Goal: Navigation & Orientation: Find specific page/section

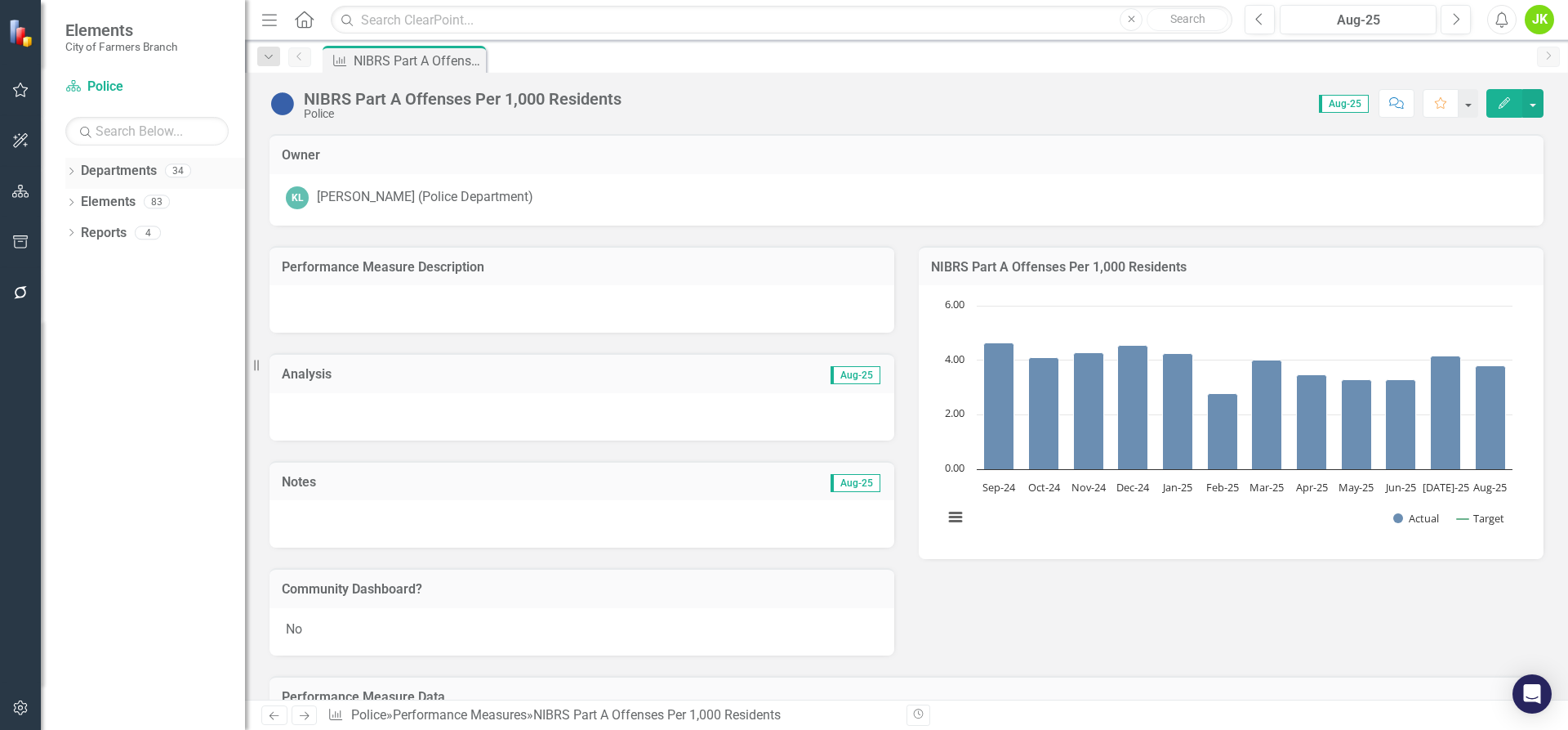
click at [69, 173] on icon "Dropdown" at bounding box center [71, 173] width 12 height 9
click at [69, 198] on div "Dropdown Departments 34 Dropdown City of Farmers Branch City Manager's Office A…" at bounding box center [155, 219] width 180 height 123
click at [79, 199] on icon "Dropdown" at bounding box center [80, 200] width 12 height 10
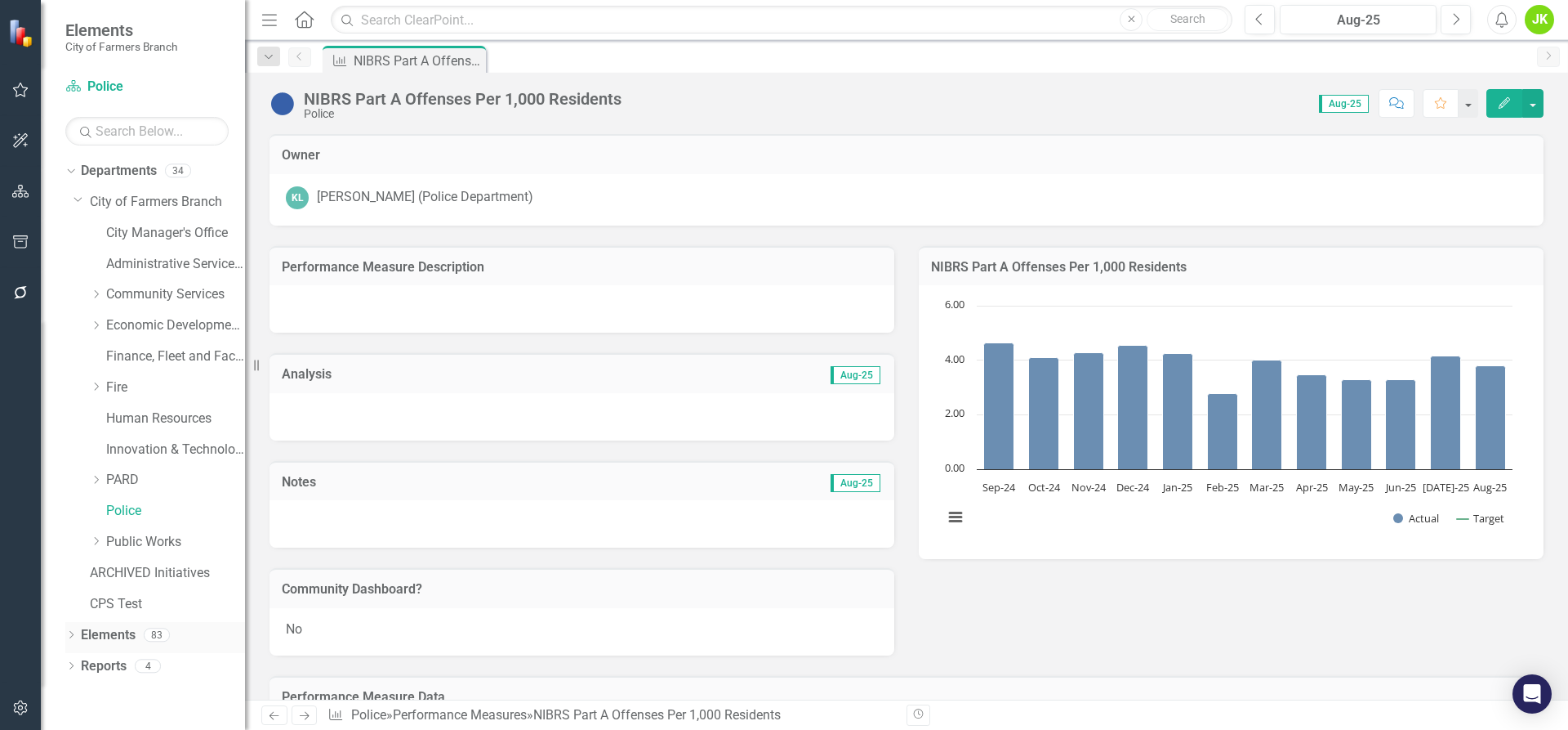
click at [69, 637] on icon "Dropdown" at bounding box center [71, 636] width 12 height 9
click at [172, 269] on link "Administrative Services & Communications" at bounding box center [175, 264] width 139 height 19
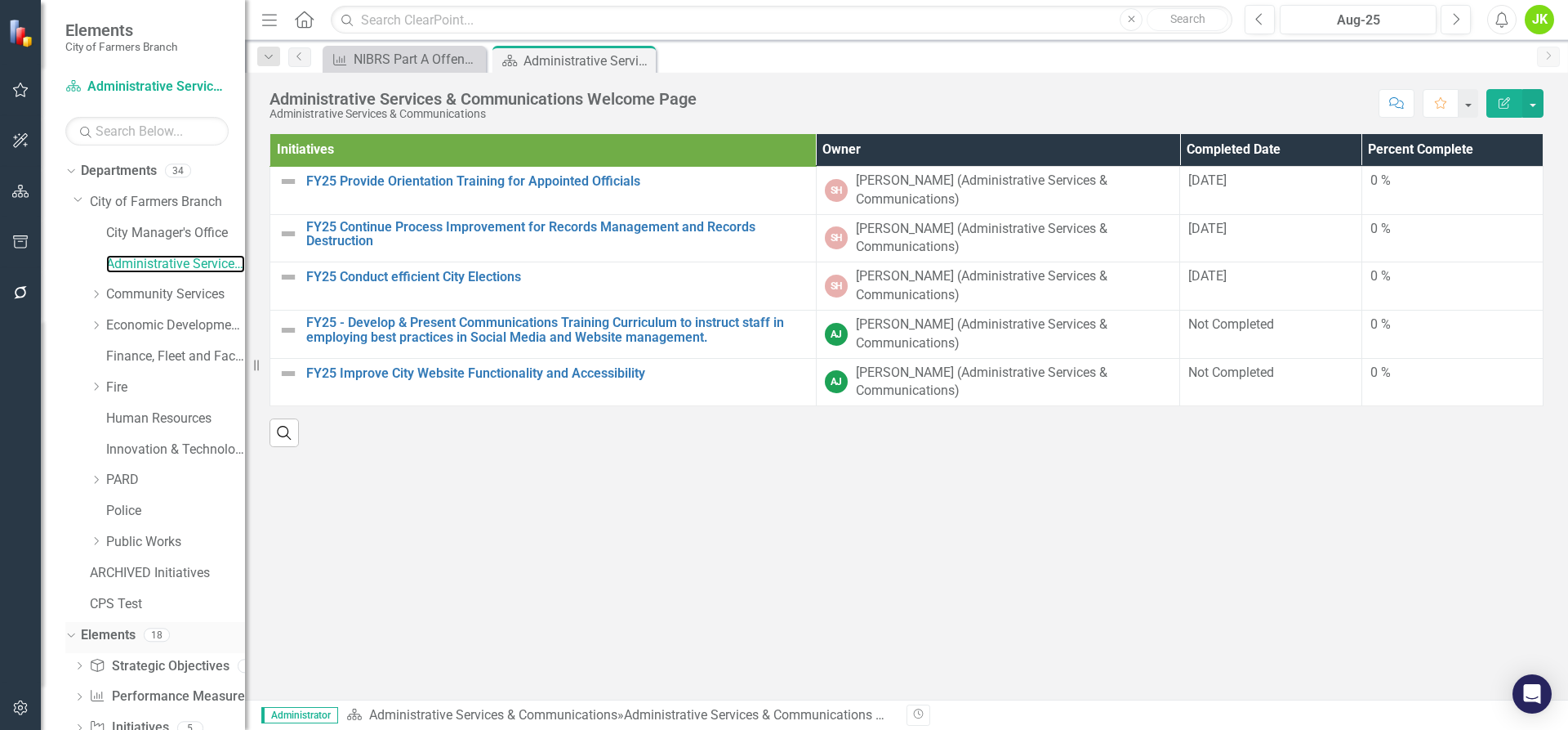
scroll to position [47, 0]
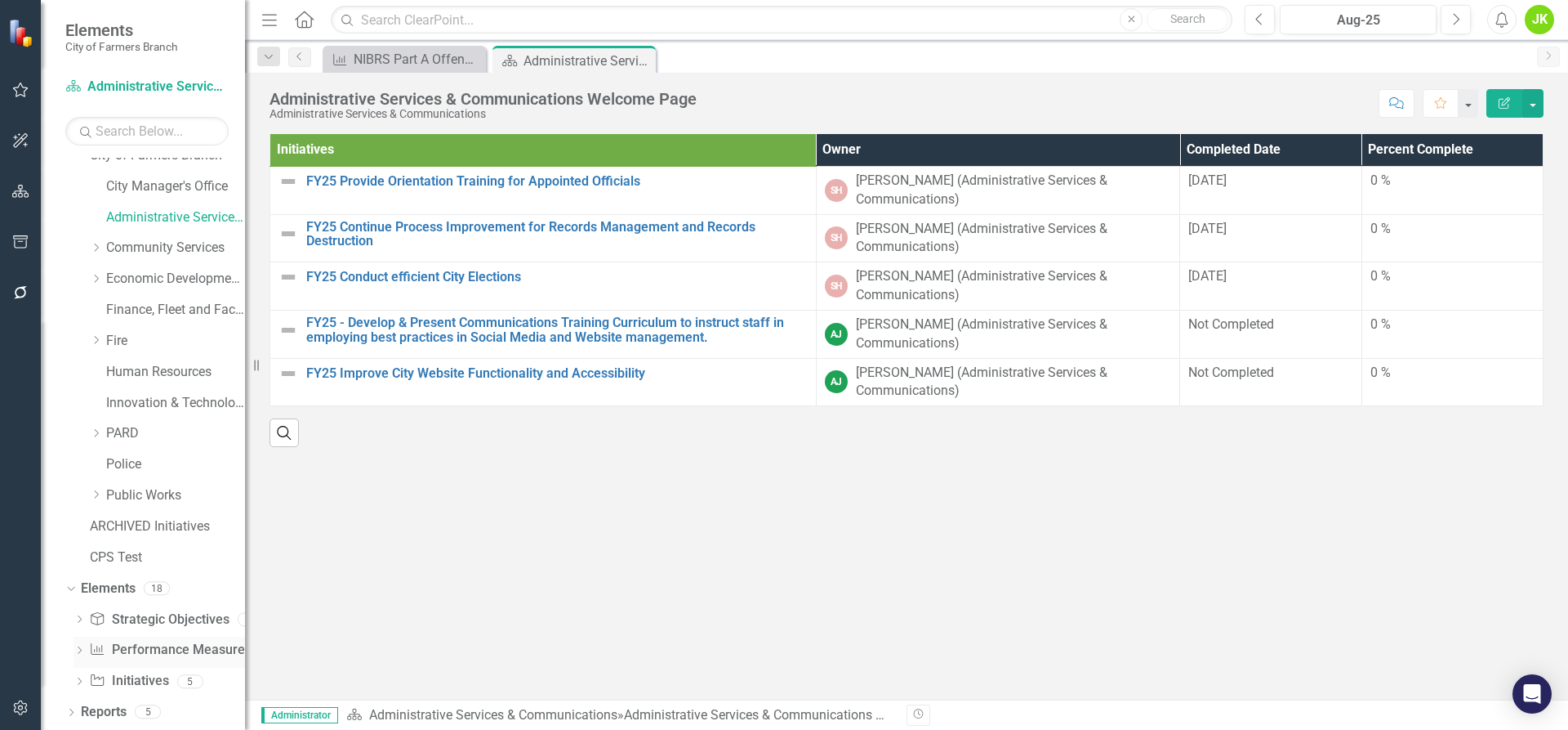
click at [157, 647] on link "Performance Measure Performance Measures" at bounding box center [170, 649] width 162 height 19
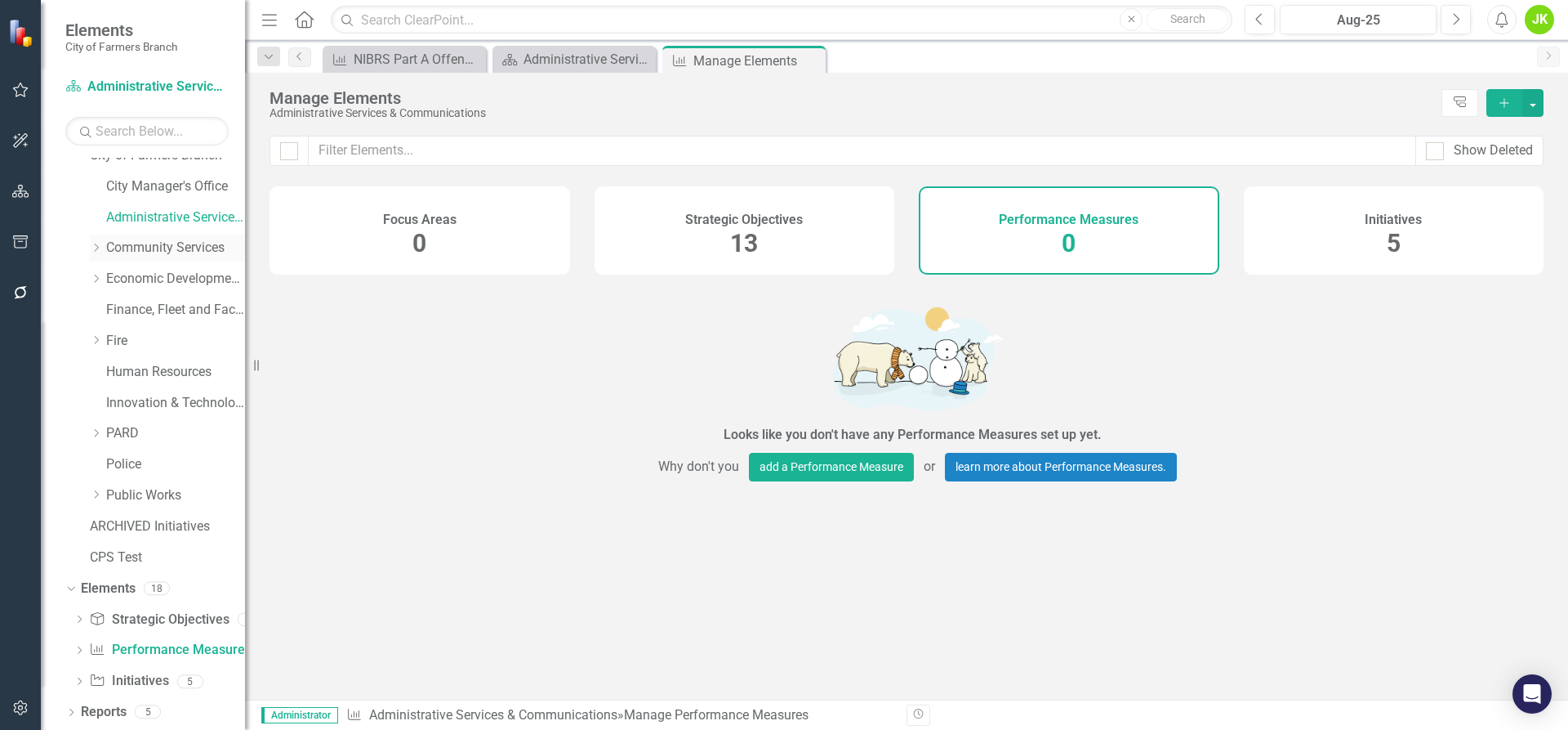
click at [97, 249] on icon "Dropdown" at bounding box center [96, 247] width 12 height 10
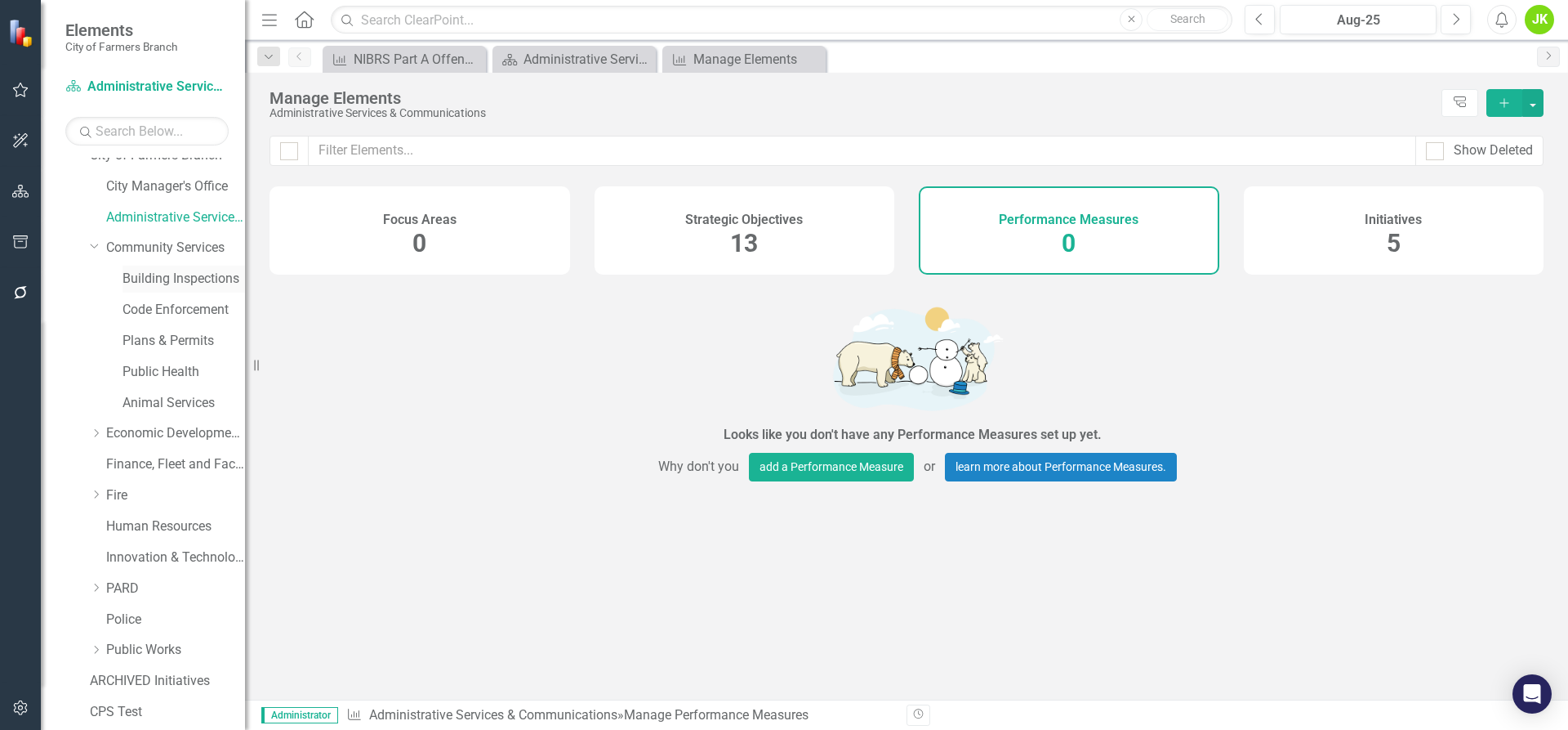
click at [136, 279] on link "Building Inspections" at bounding box center [183, 278] width 122 height 19
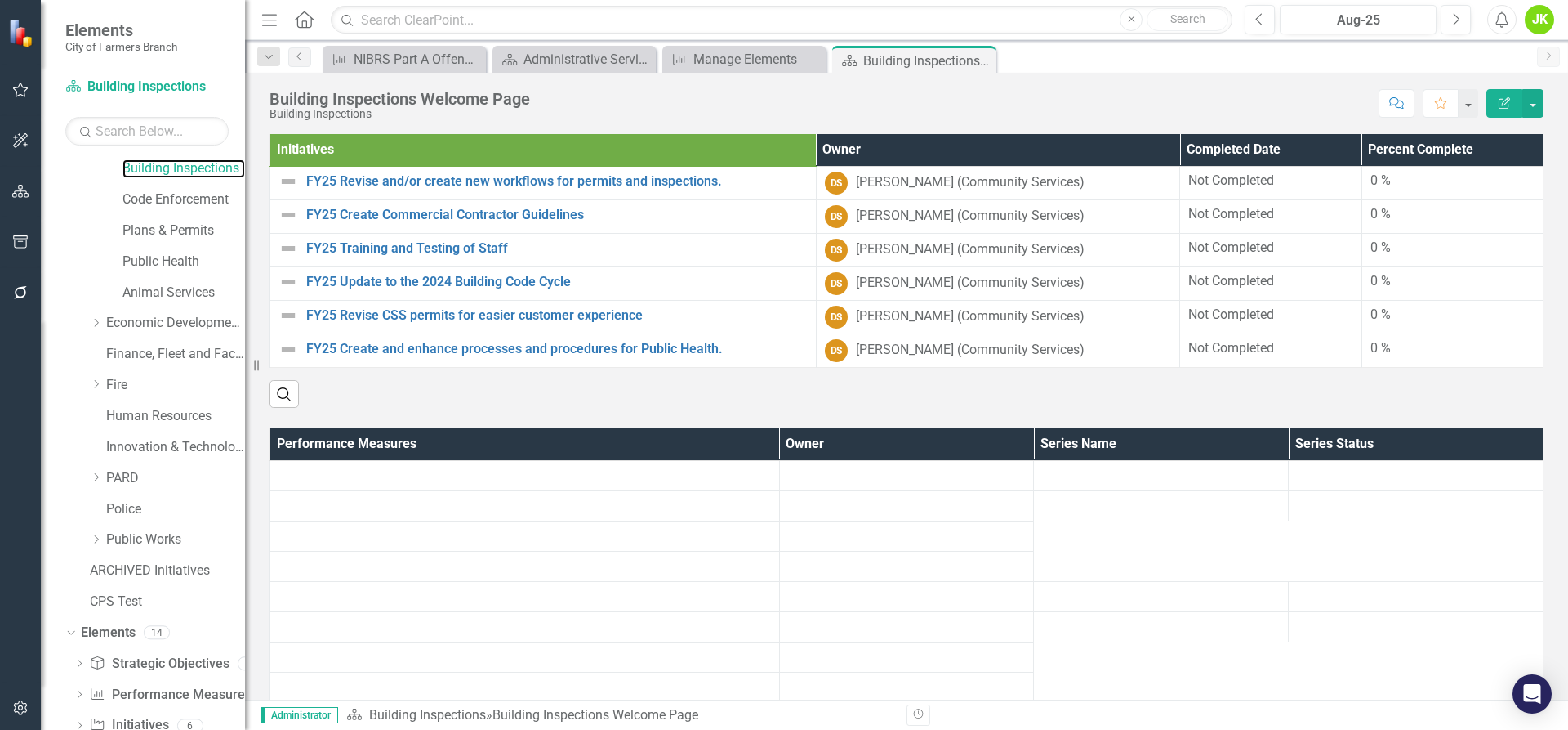
scroll to position [201, 0]
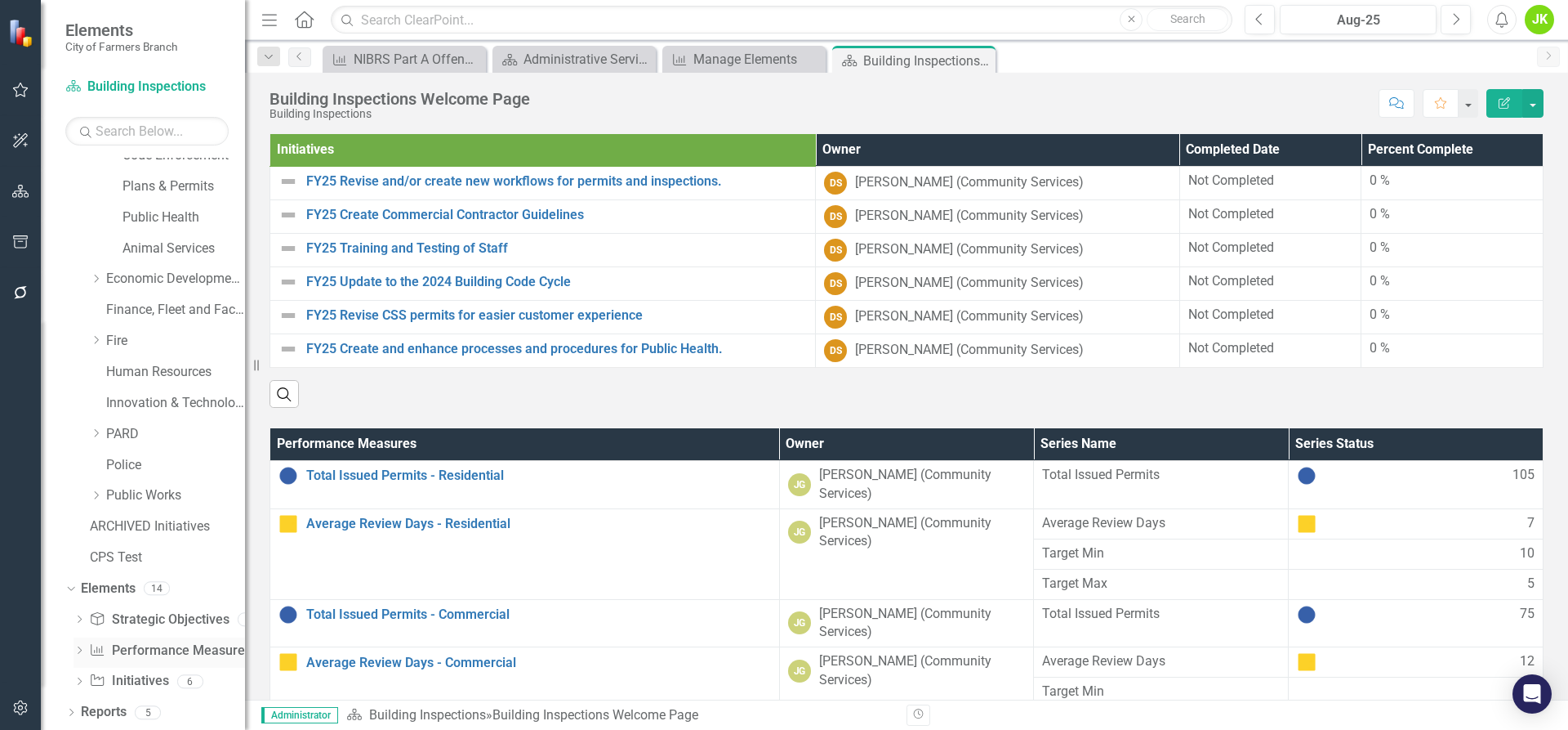
click at [127, 641] on link "Performance Measure Performance Measures" at bounding box center [170, 650] width 162 height 19
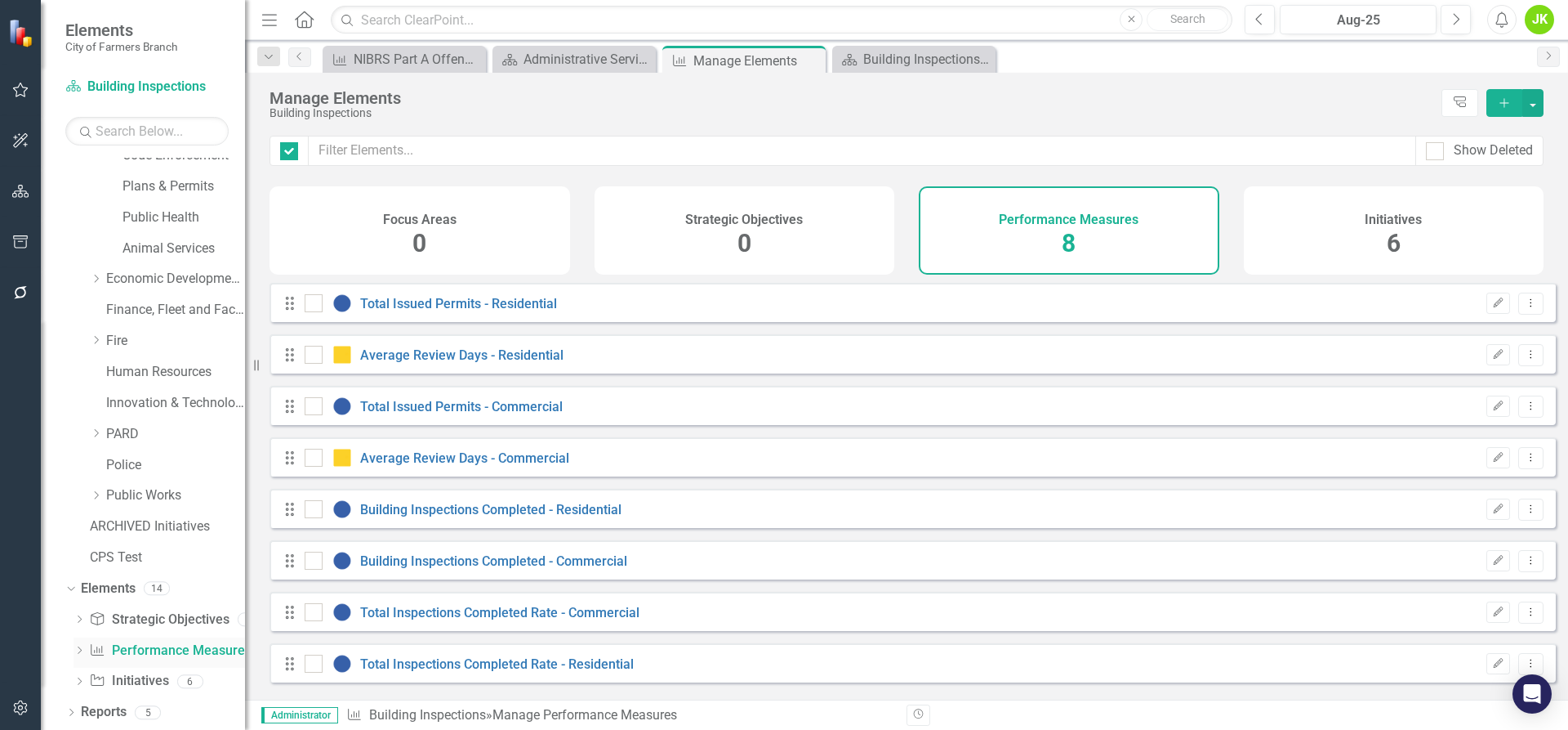
checkbox input "false"
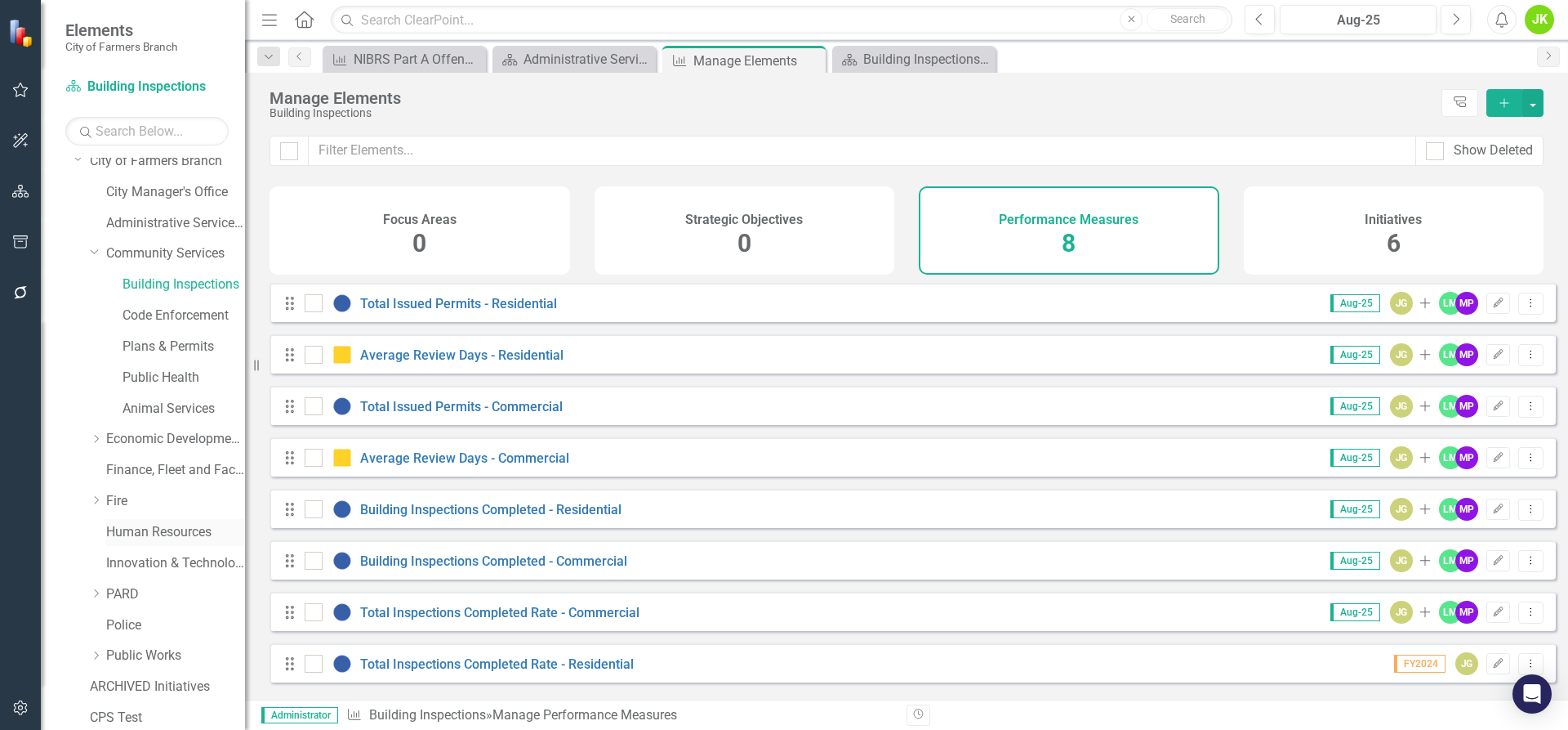
scroll to position [37, 0]
click at [170, 322] on link "Code Enforcement" at bounding box center [183, 319] width 122 height 19
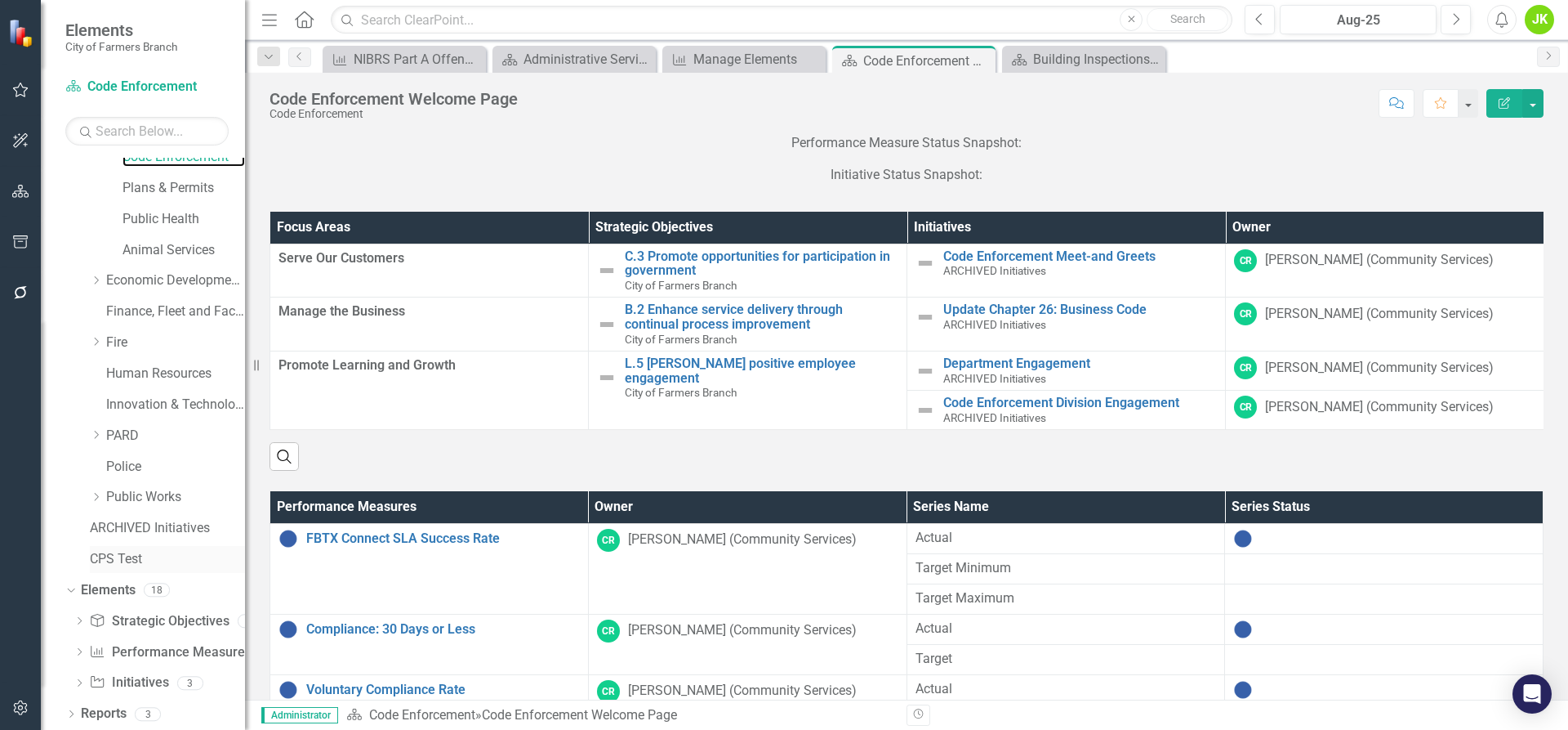
scroll to position [201, 0]
click at [154, 649] on link "Performance Measure Performance Measures" at bounding box center [170, 650] width 162 height 19
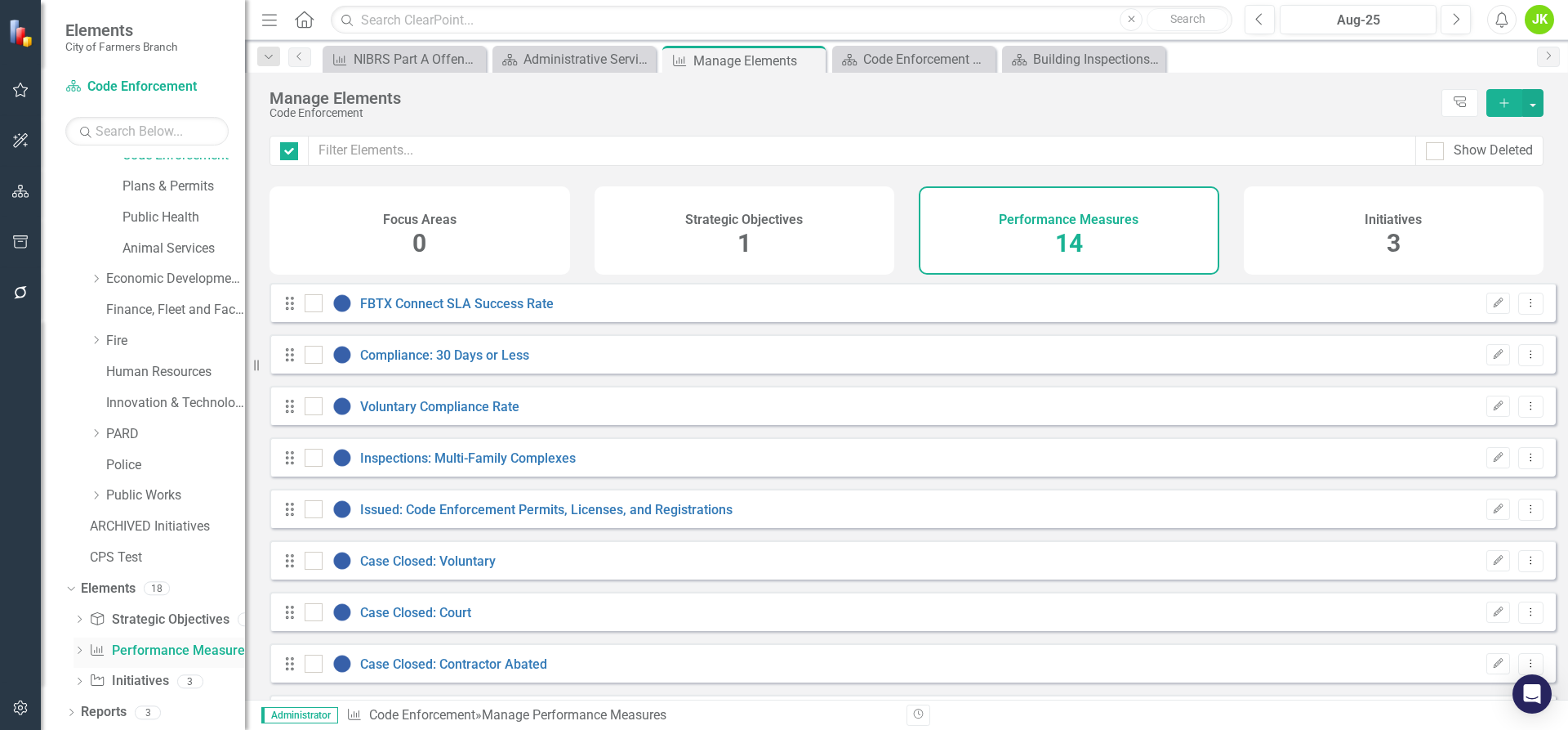
checkbox input "false"
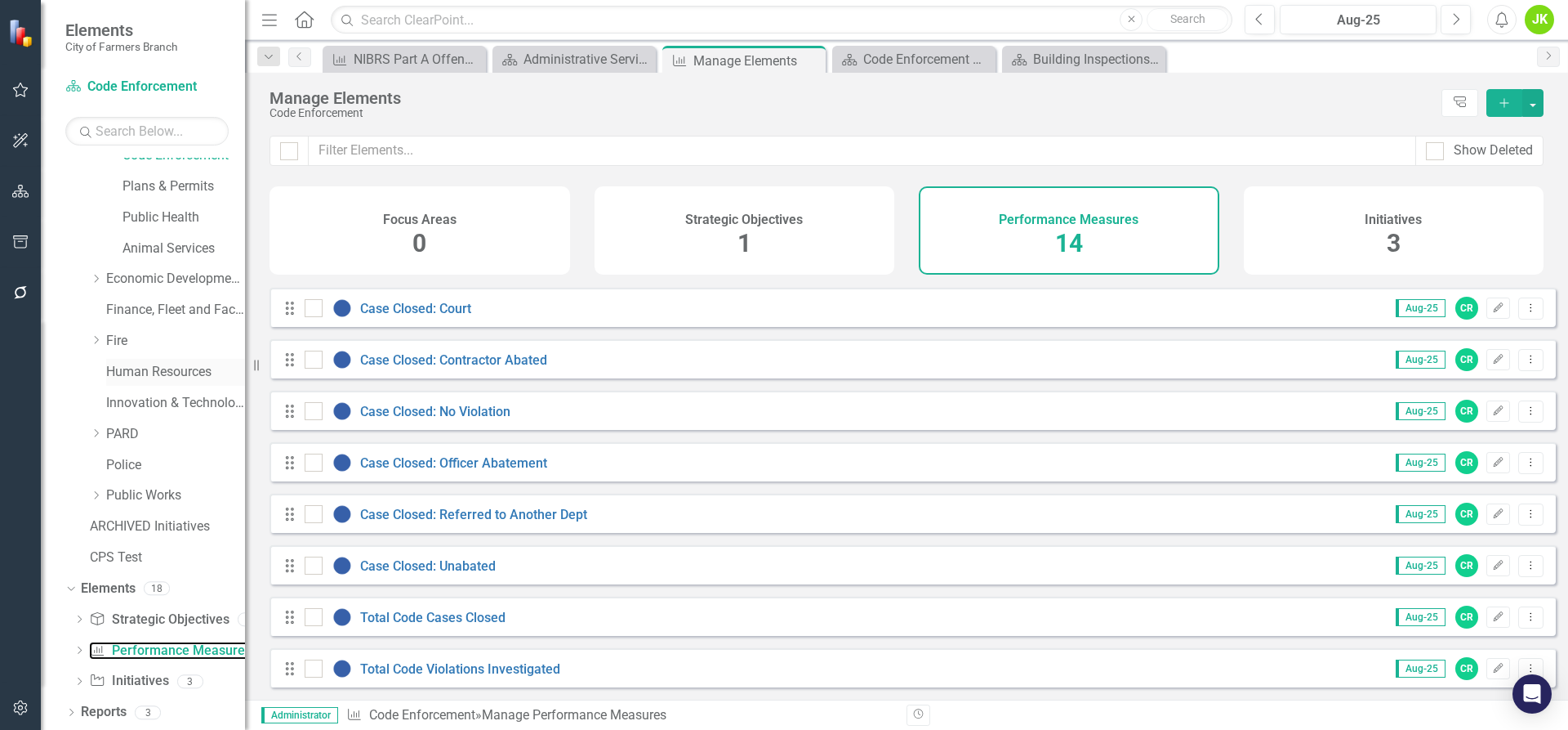
scroll to position [37, 0]
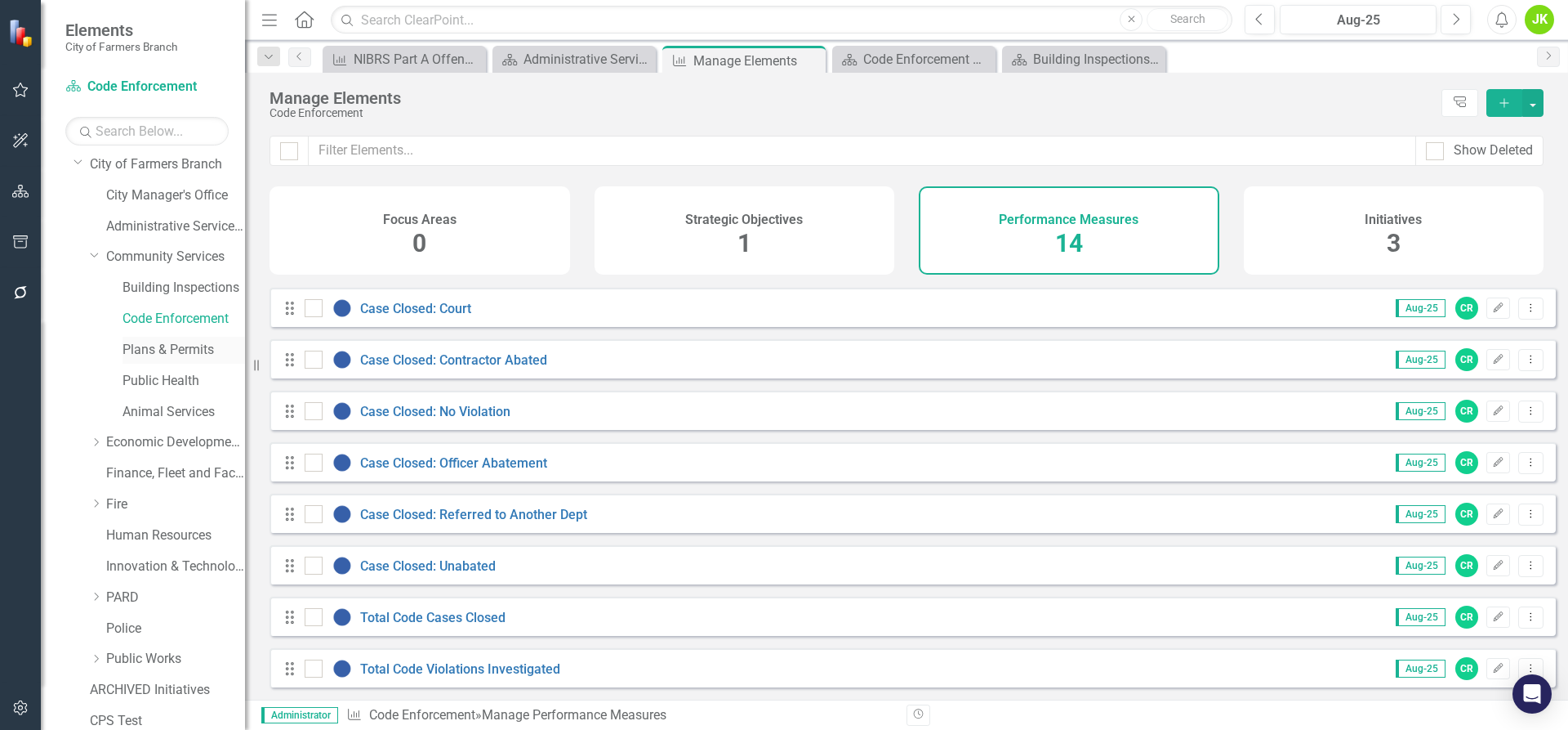
click at [146, 353] on link "Plans & Permits" at bounding box center [183, 350] width 122 height 19
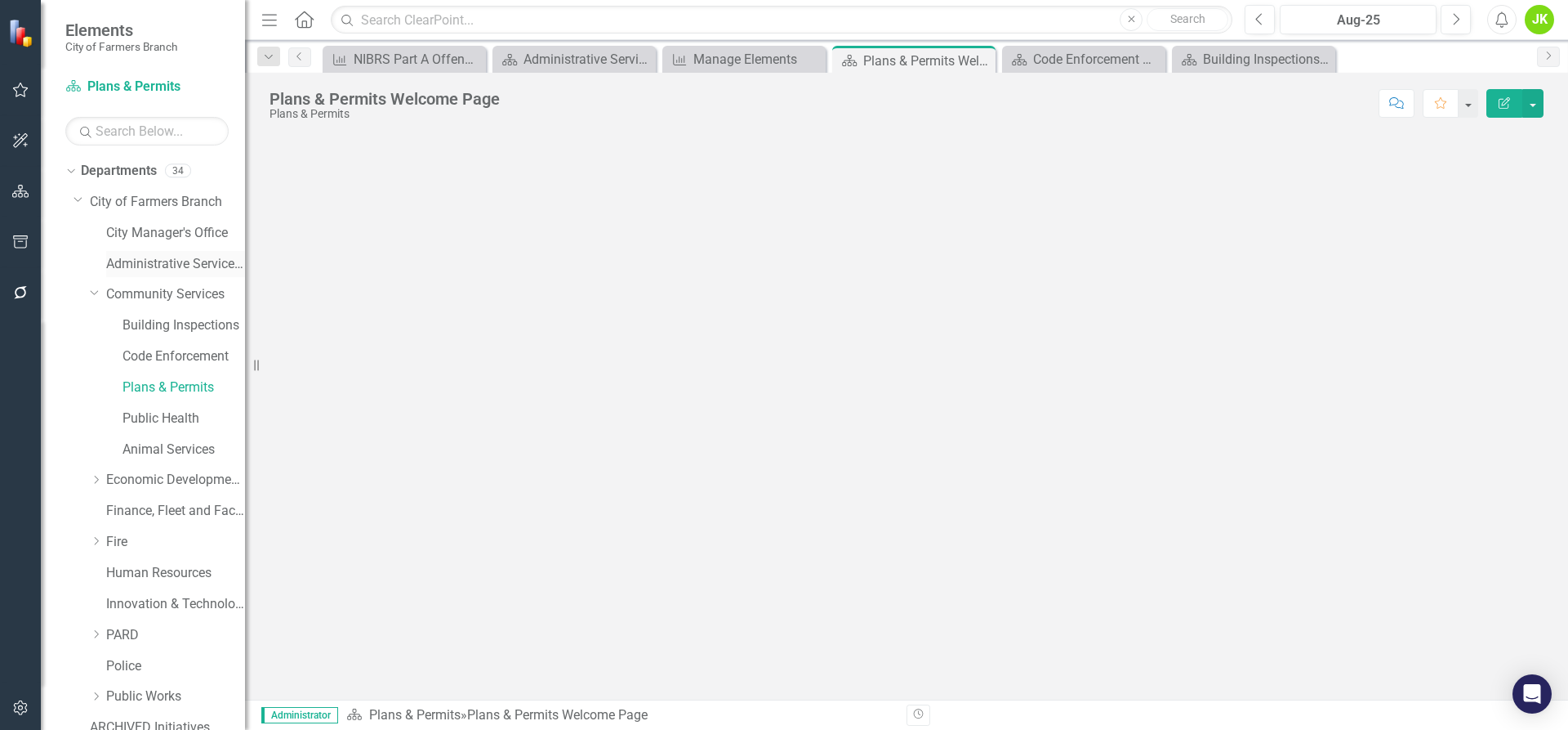
click at [147, 271] on link "Administrative Services & Communications" at bounding box center [175, 264] width 139 height 19
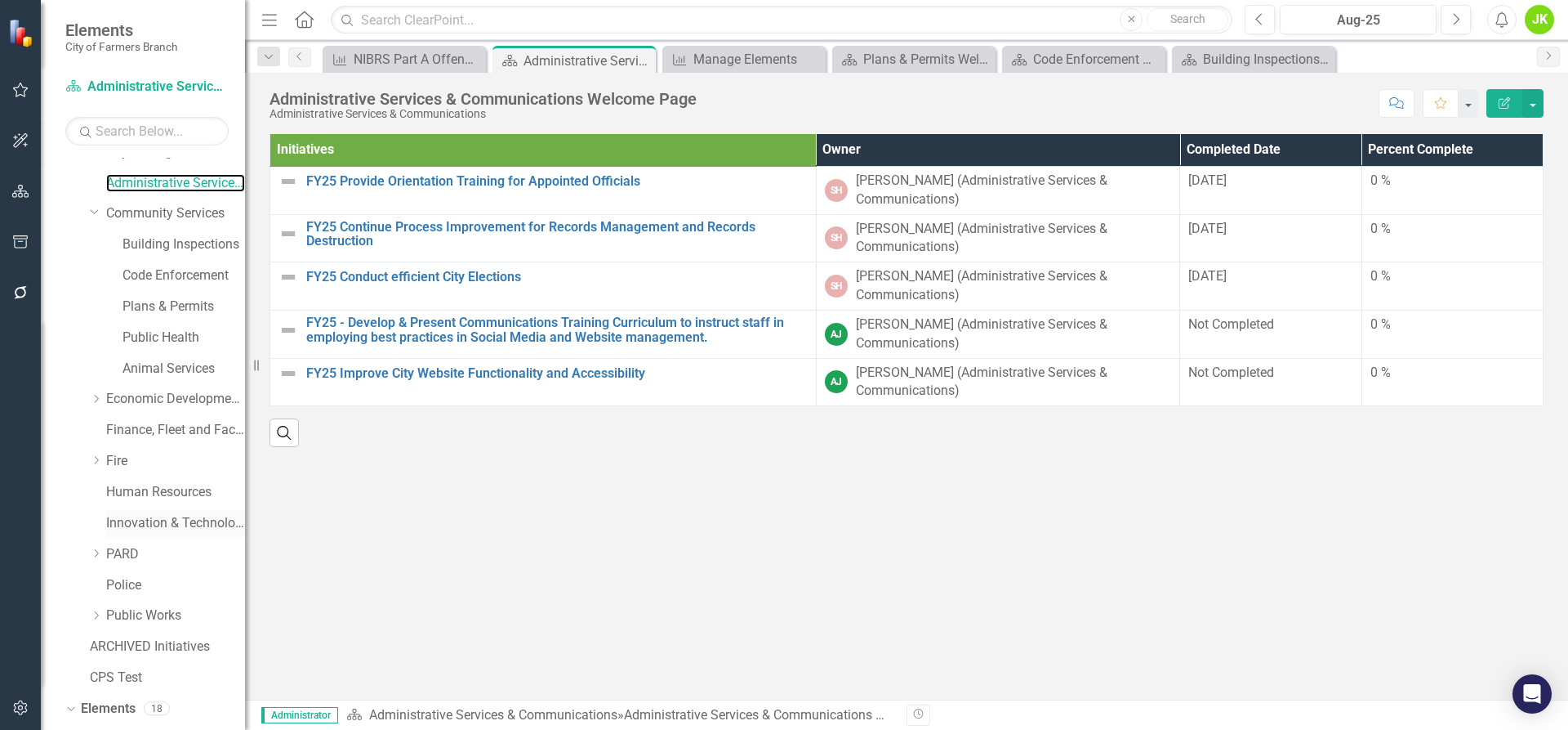
scroll to position [201, 0]
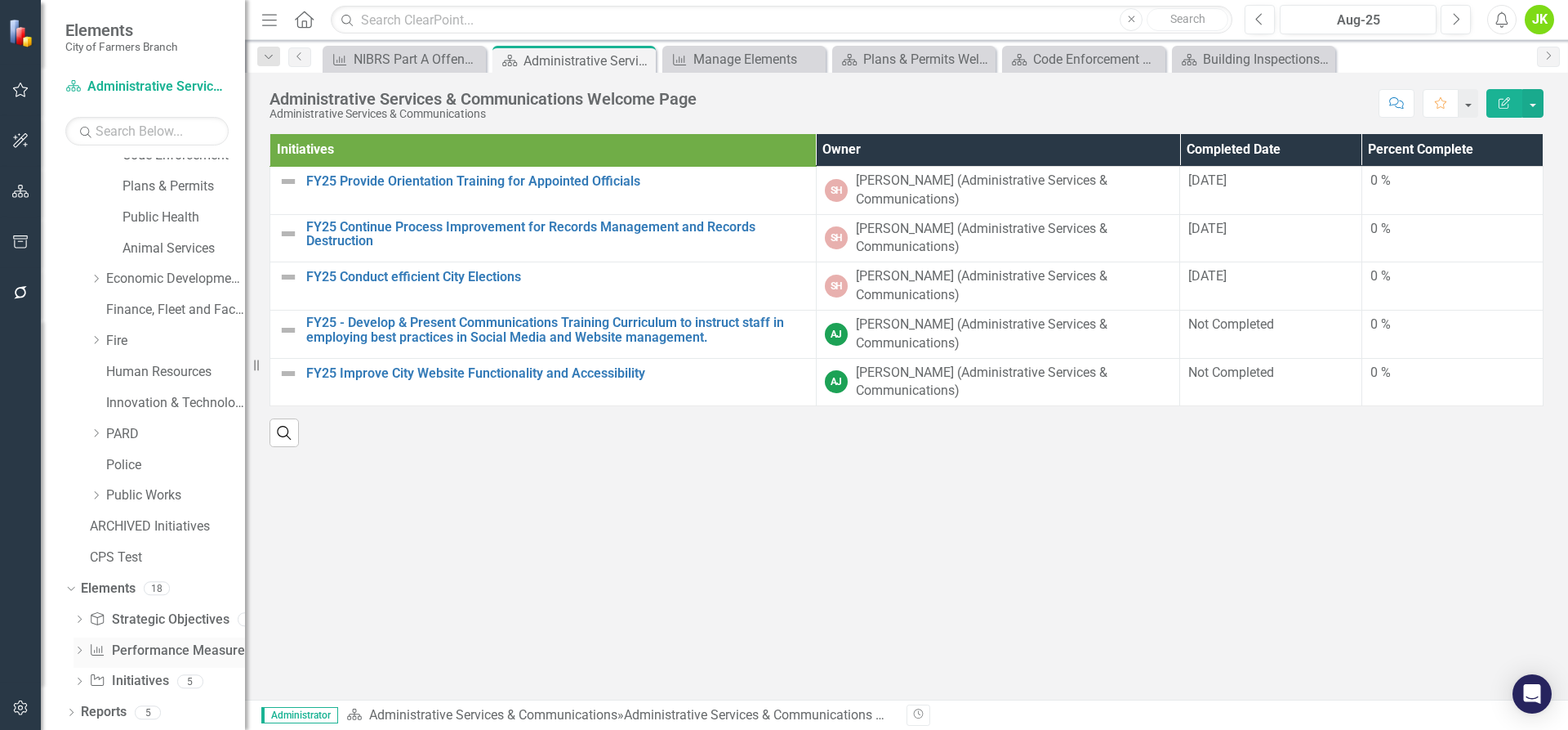
click at [151, 651] on link "Performance Measure Performance Measures" at bounding box center [170, 650] width 162 height 19
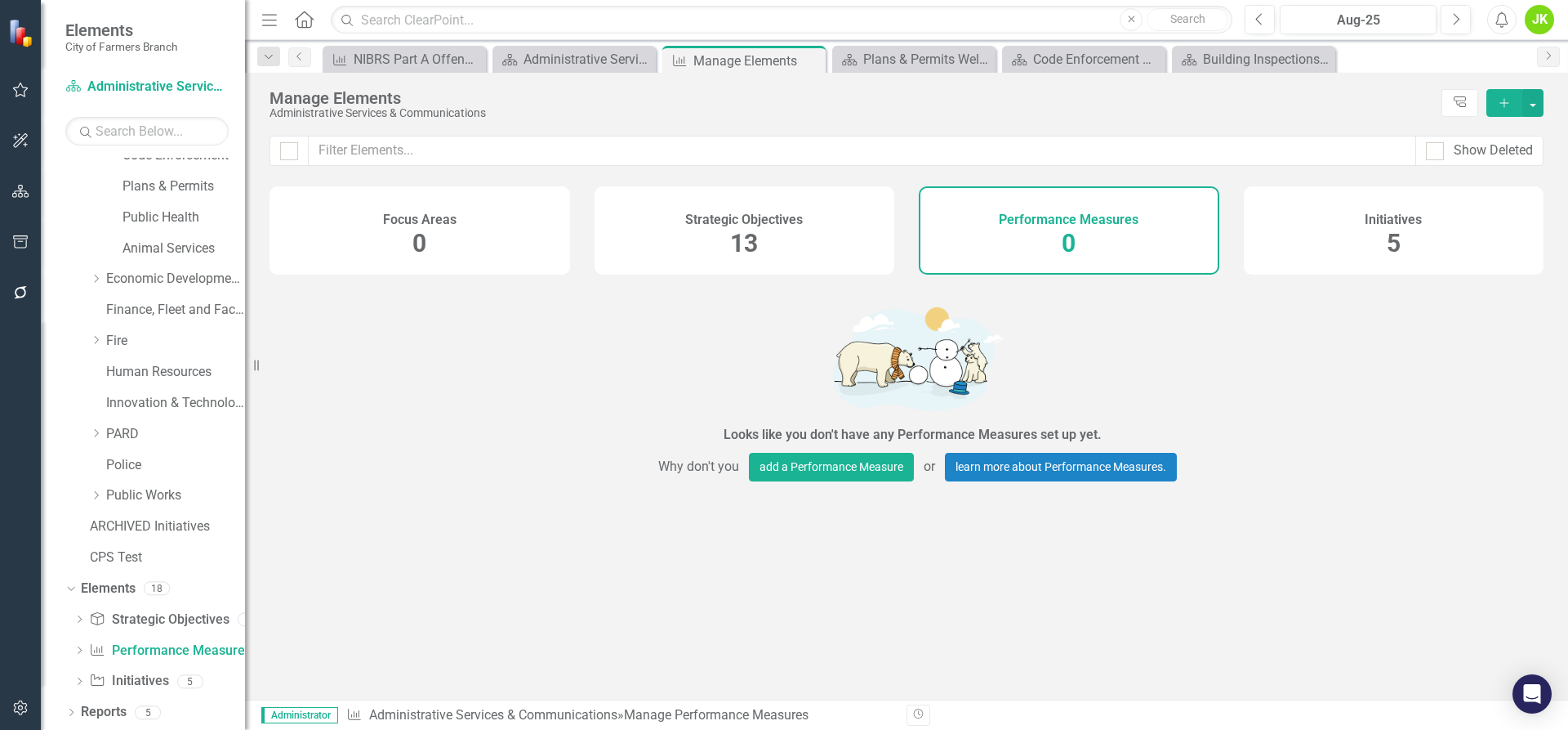
click at [697, 218] on h4 "Strategic Objectives" at bounding box center [744, 220] width 118 height 15
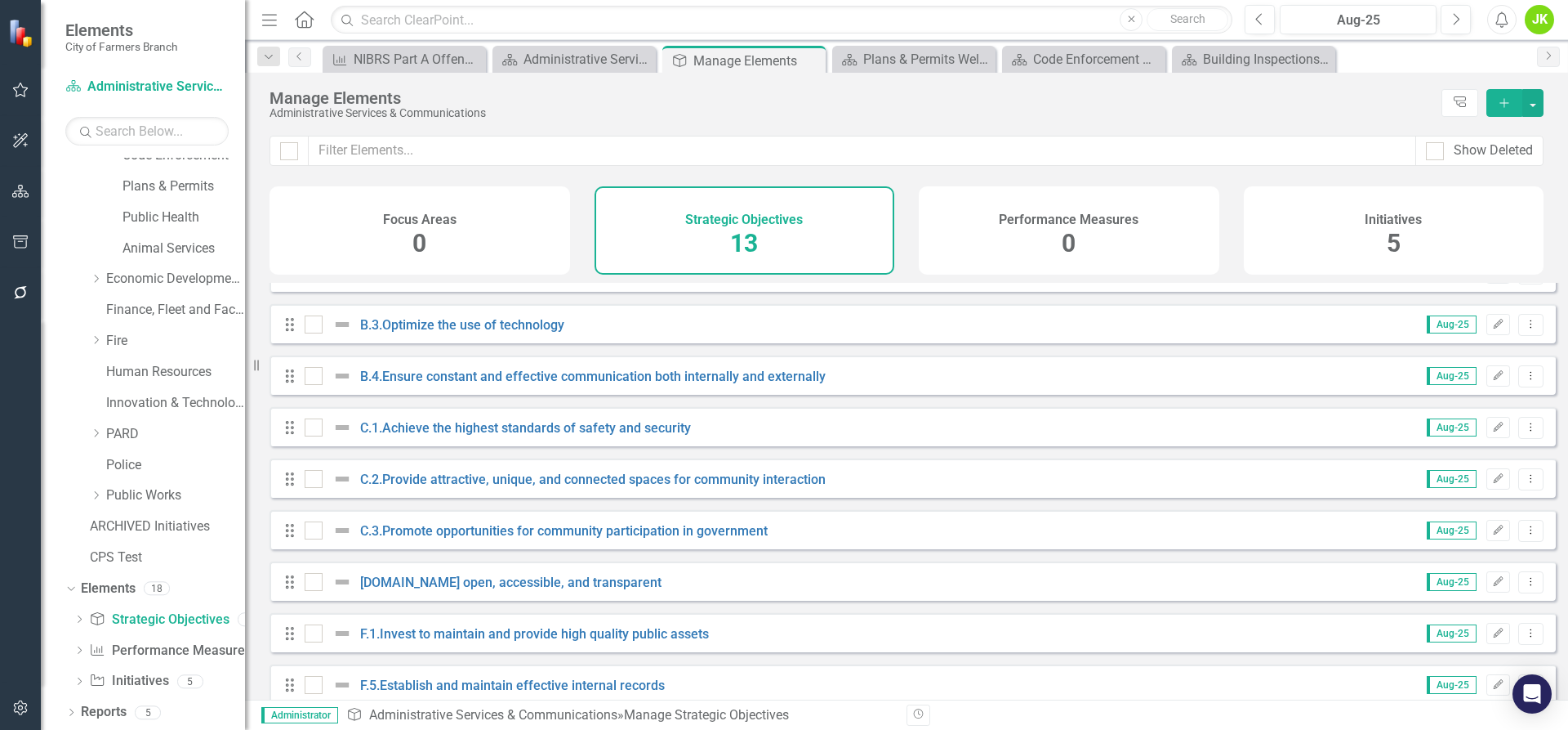
scroll to position [163, 0]
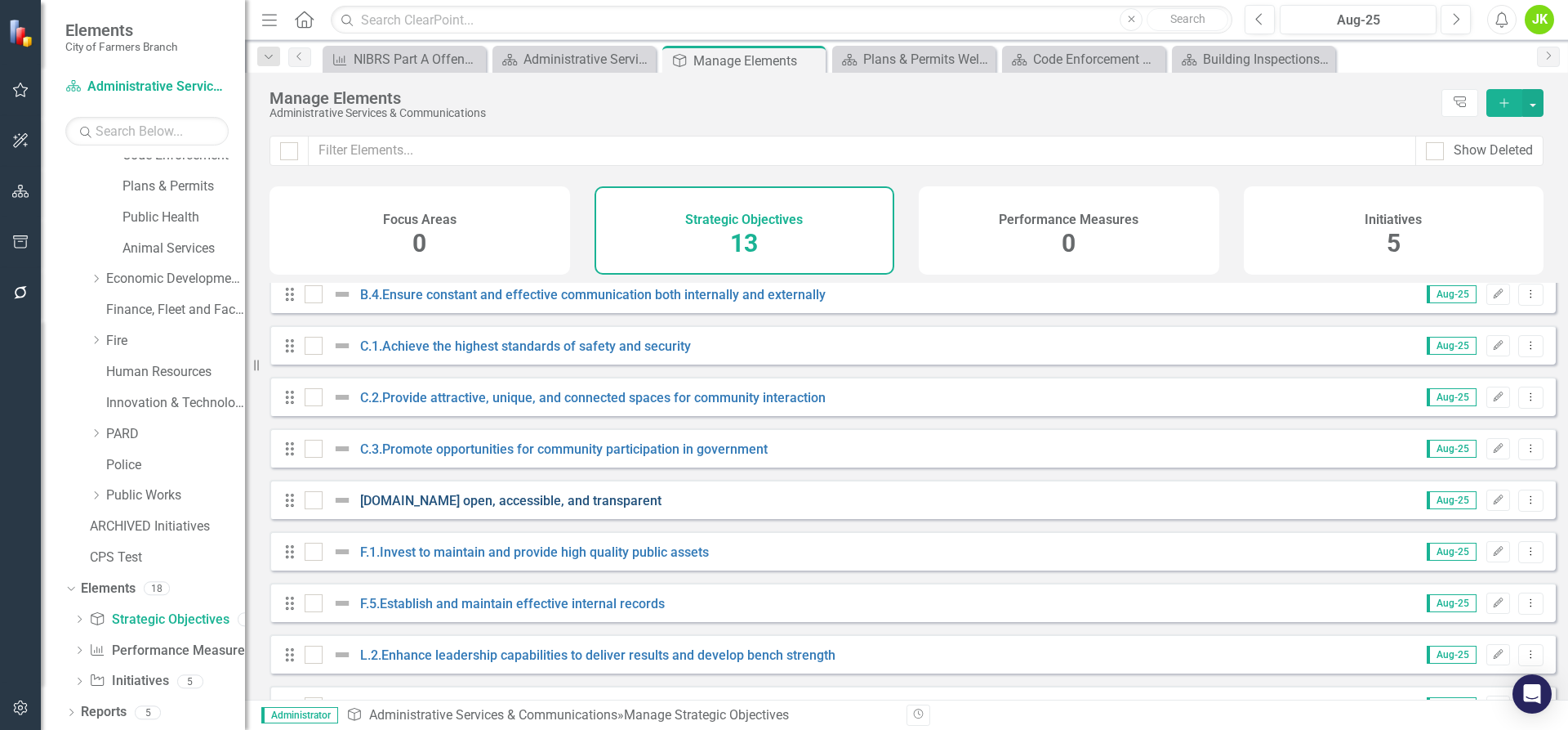
click at [539, 509] on link "[DOMAIN_NAME] open, accessible, and transparent" at bounding box center [511, 501] width 301 height 16
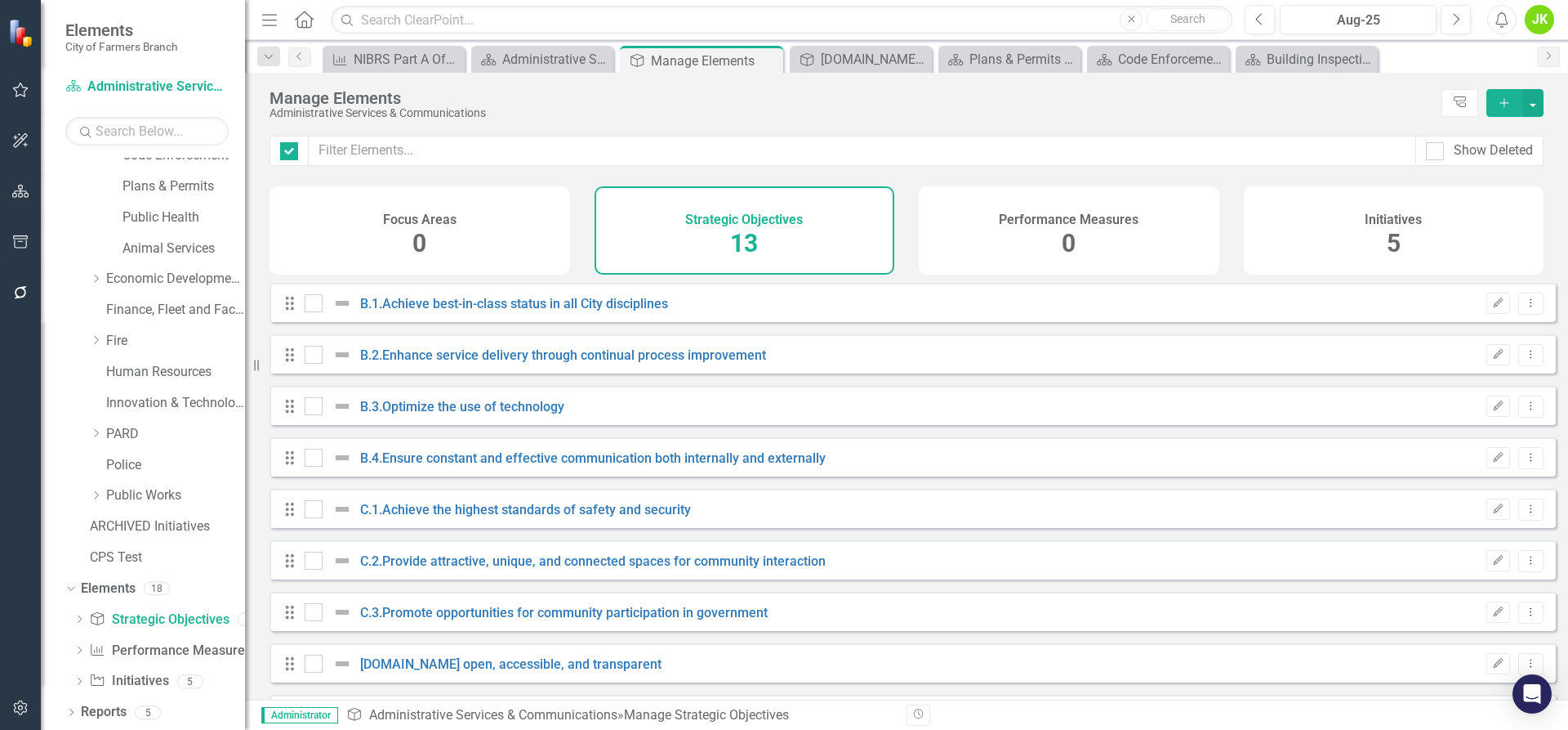
checkbox input "false"
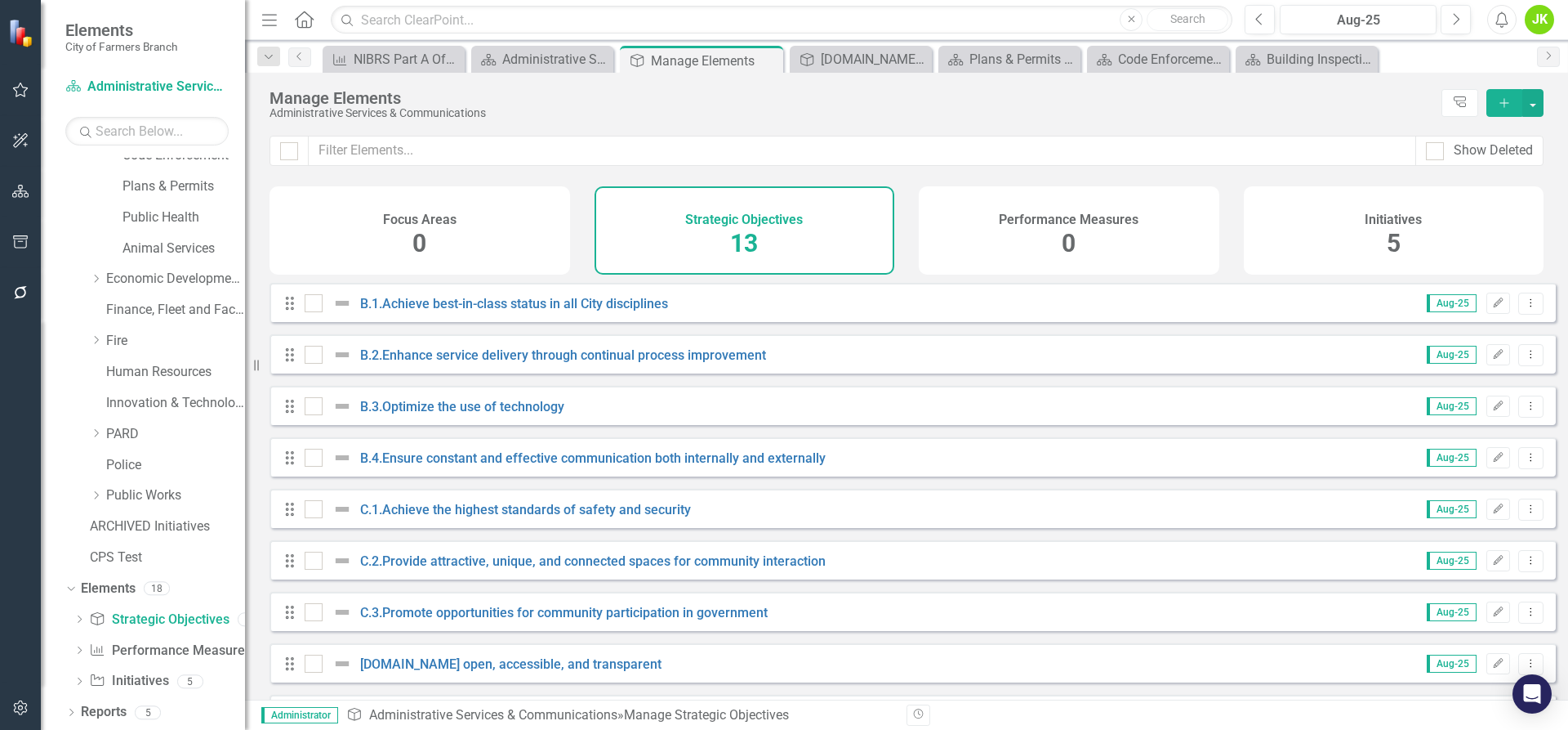
click at [1048, 237] on div "Performance Measures 0" at bounding box center [1069, 230] width 300 height 89
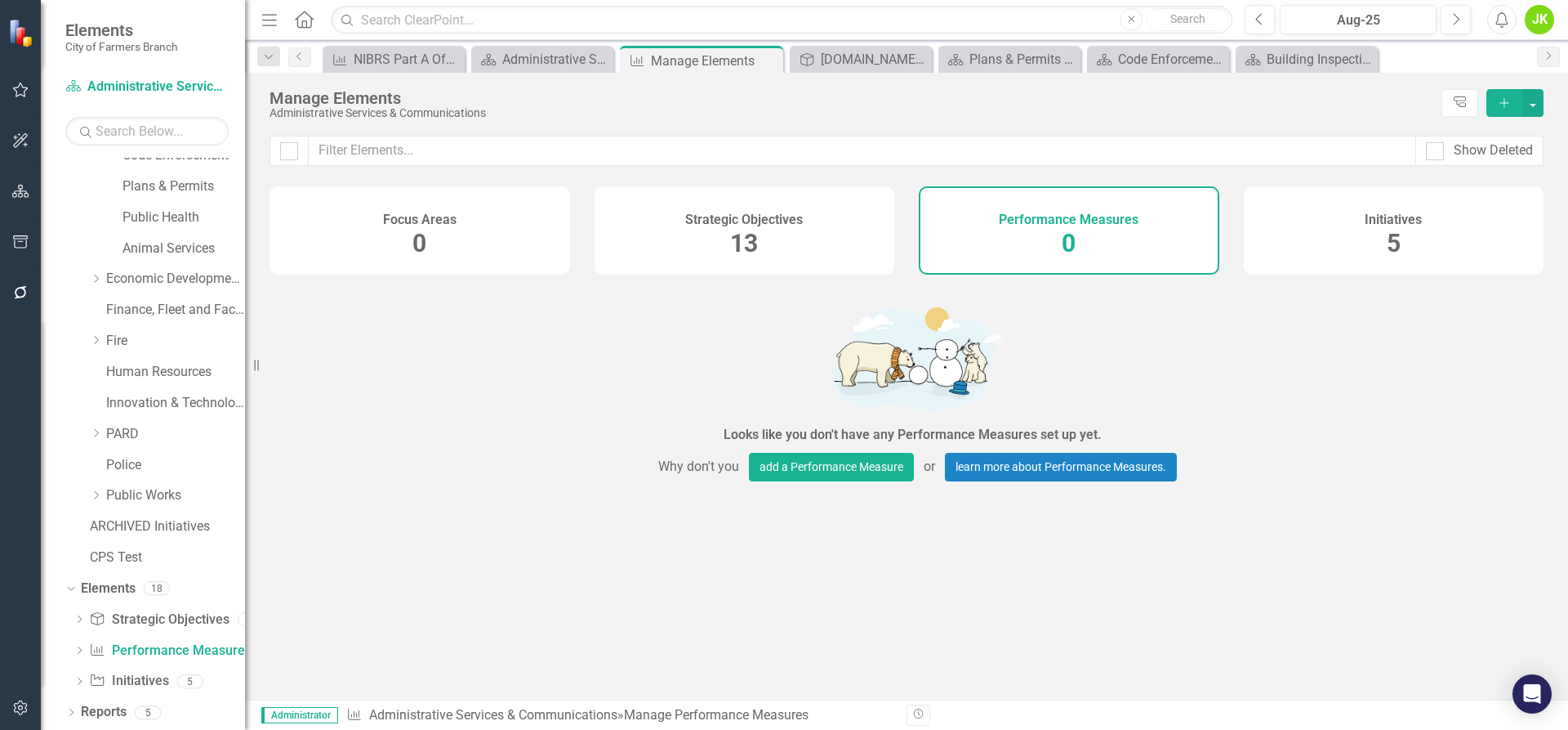
click at [803, 237] on div "Strategic Objectives 13" at bounding box center [744, 230] width 300 height 89
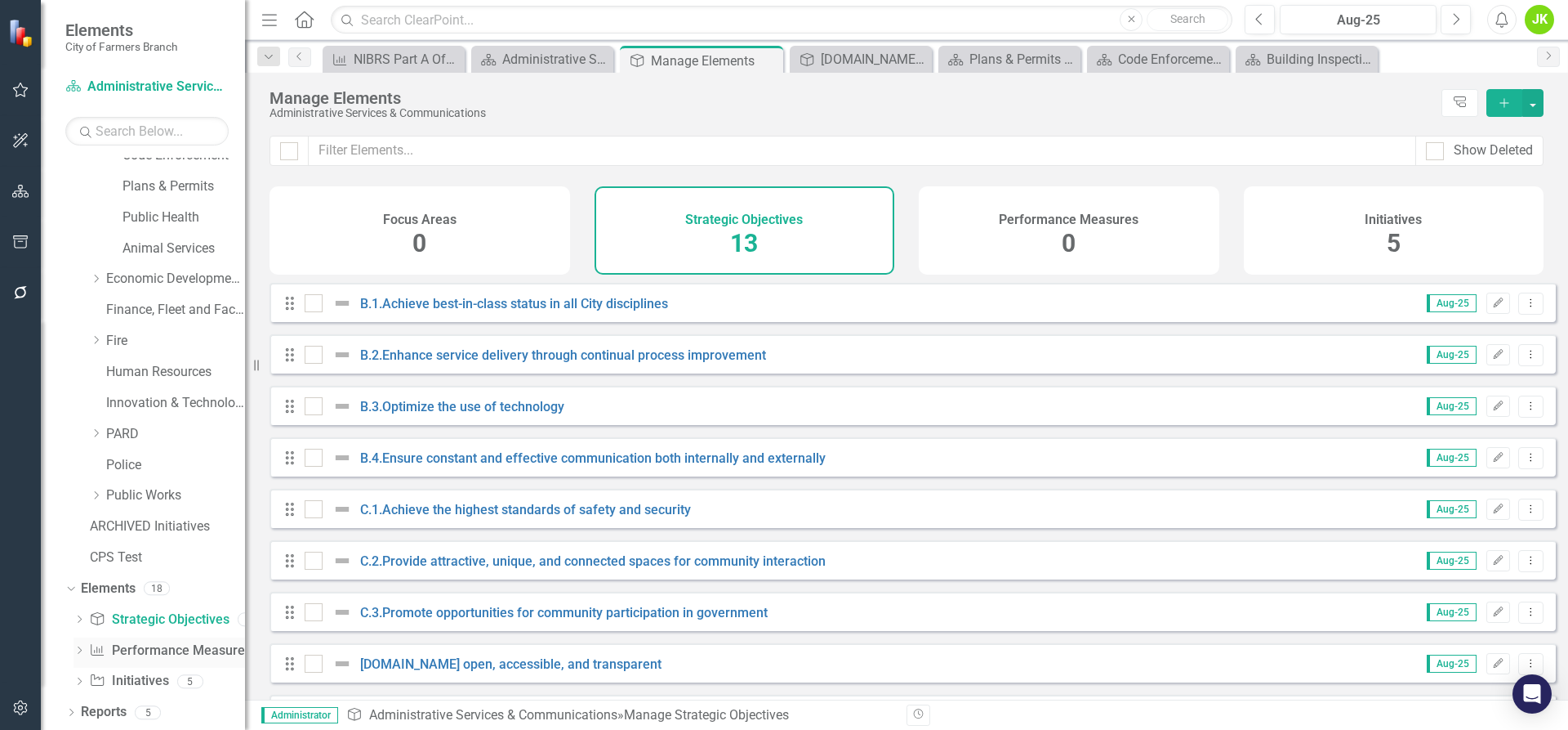
click at [124, 651] on link "Performance Measure Performance Measures" at bounding box center [170, 650] width 162 height 19
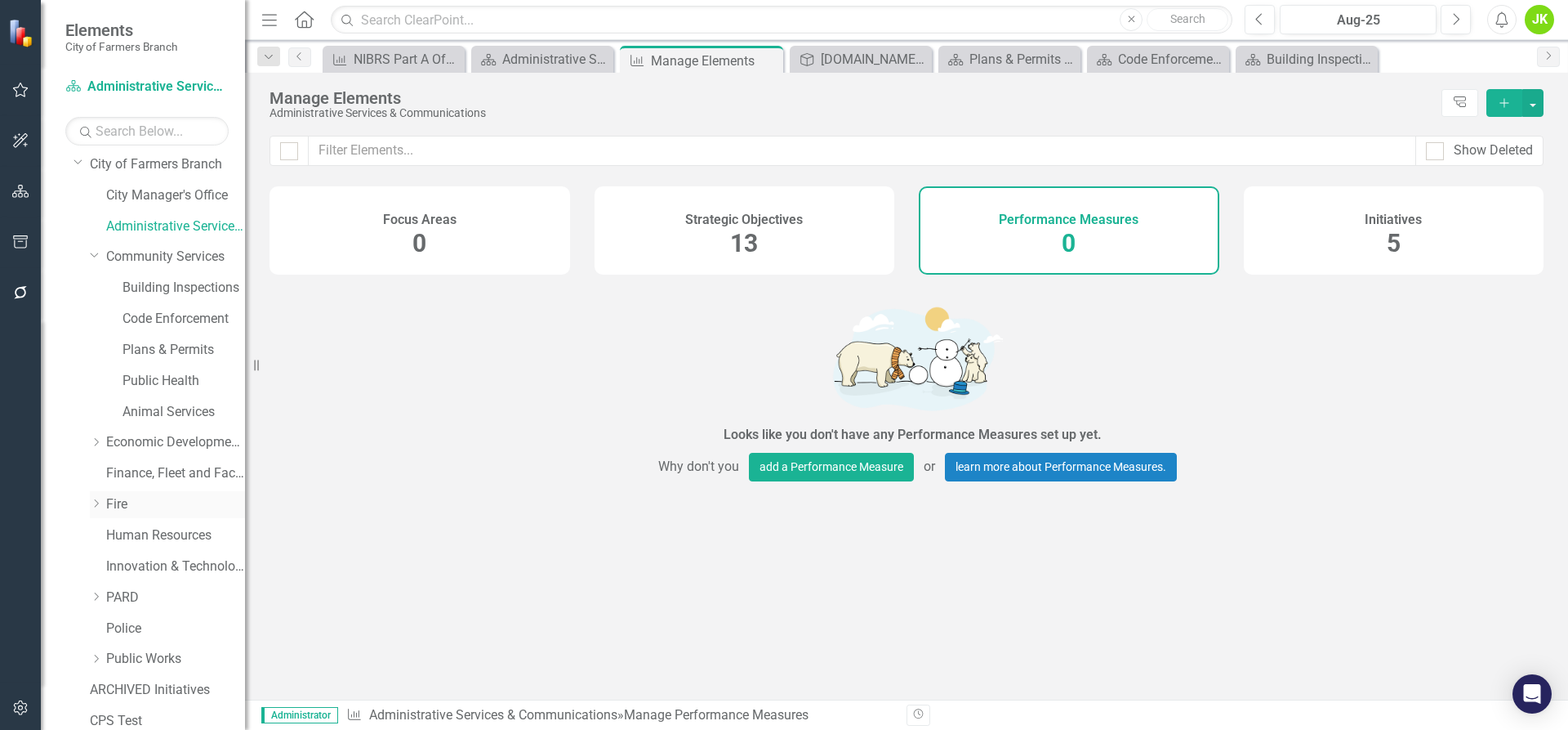
scroll to position [201, 0]
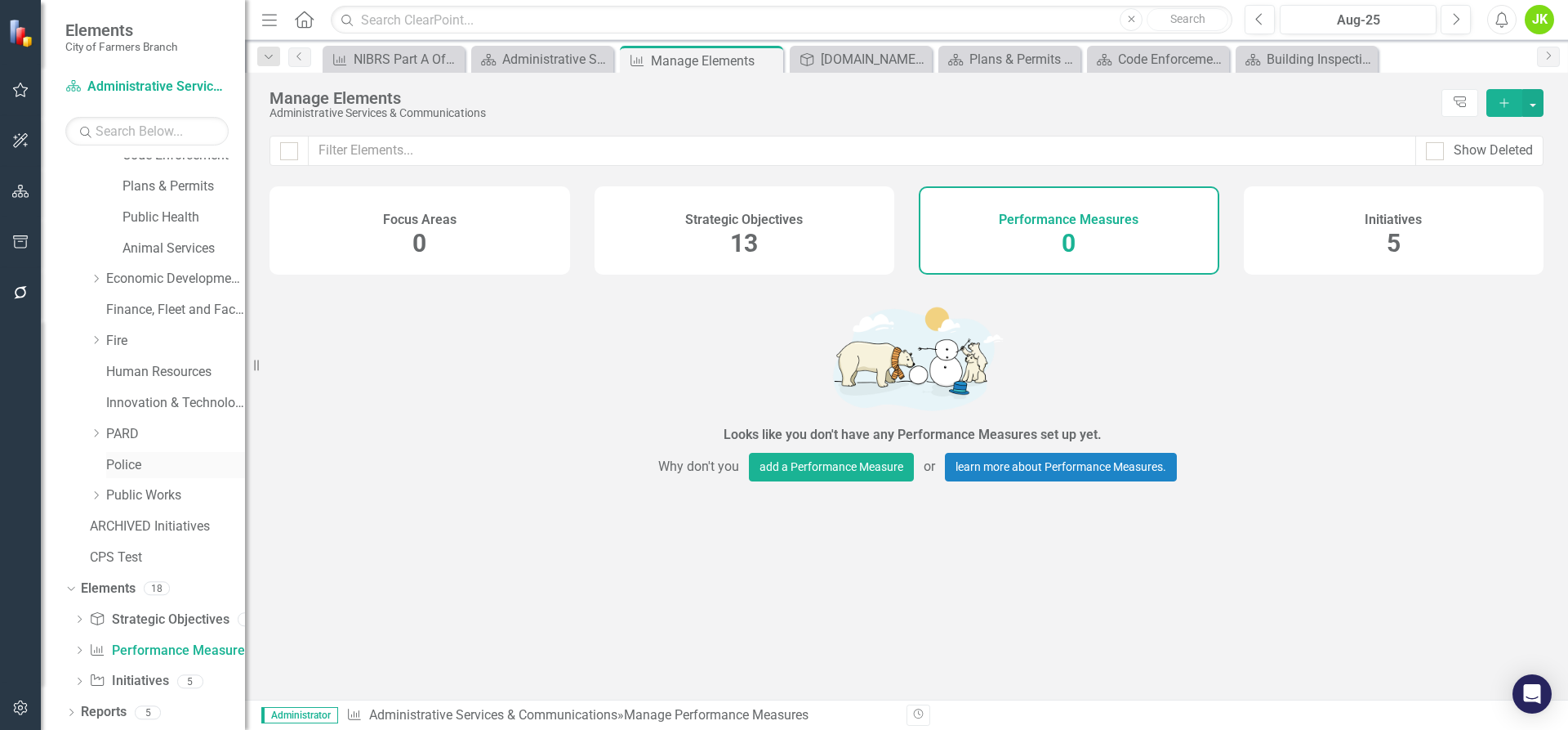
click at [129, 462] on link "Police" at bounding box center [175, 465] width 139 height 19
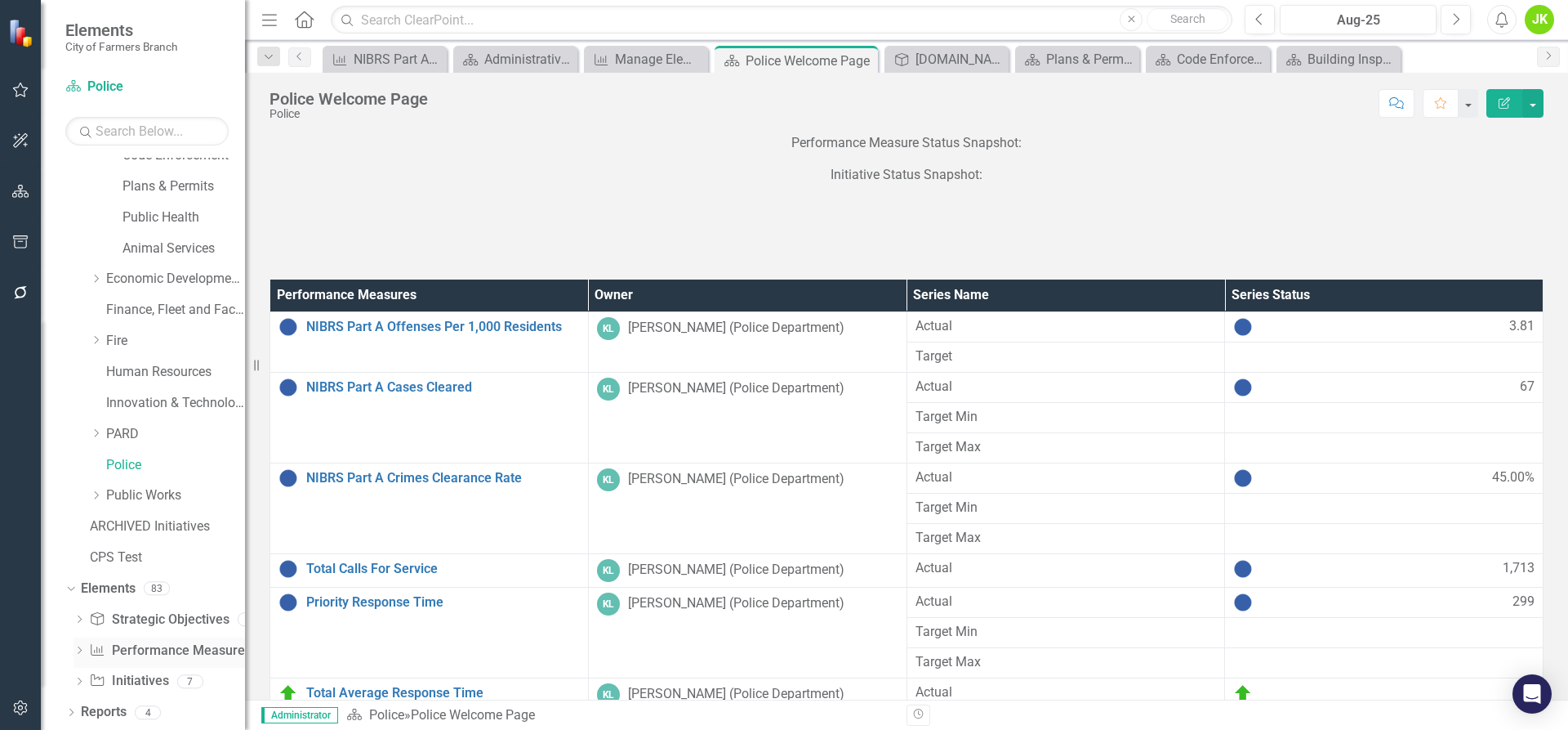
click at [168, 659] on link "Performance Measure Performance Measures" at bounding box center [170, 650] width 162 height 19
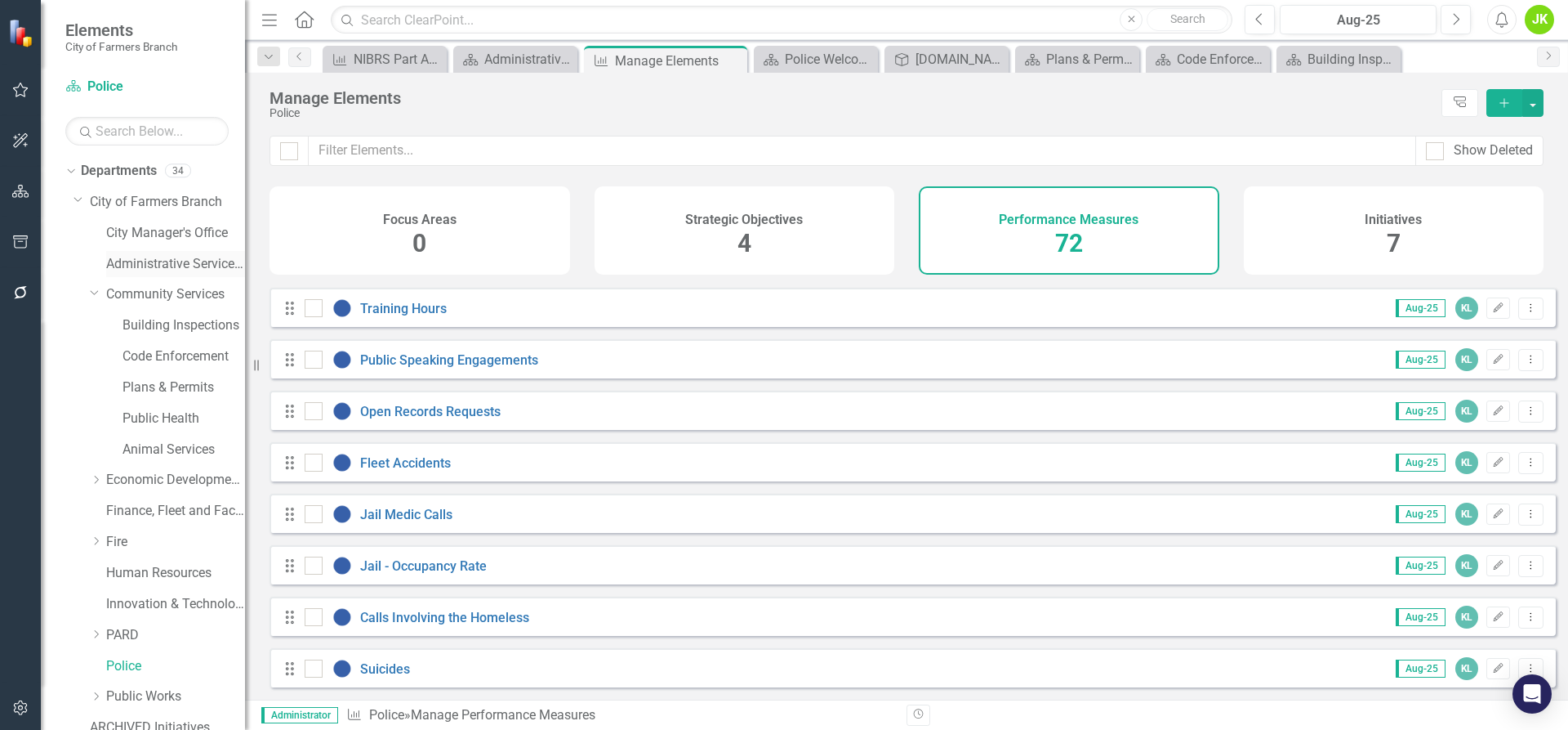
click at [174, 266] on link "Administrative Services & Communications" at bounding box center [175, 264] width 139 height 19
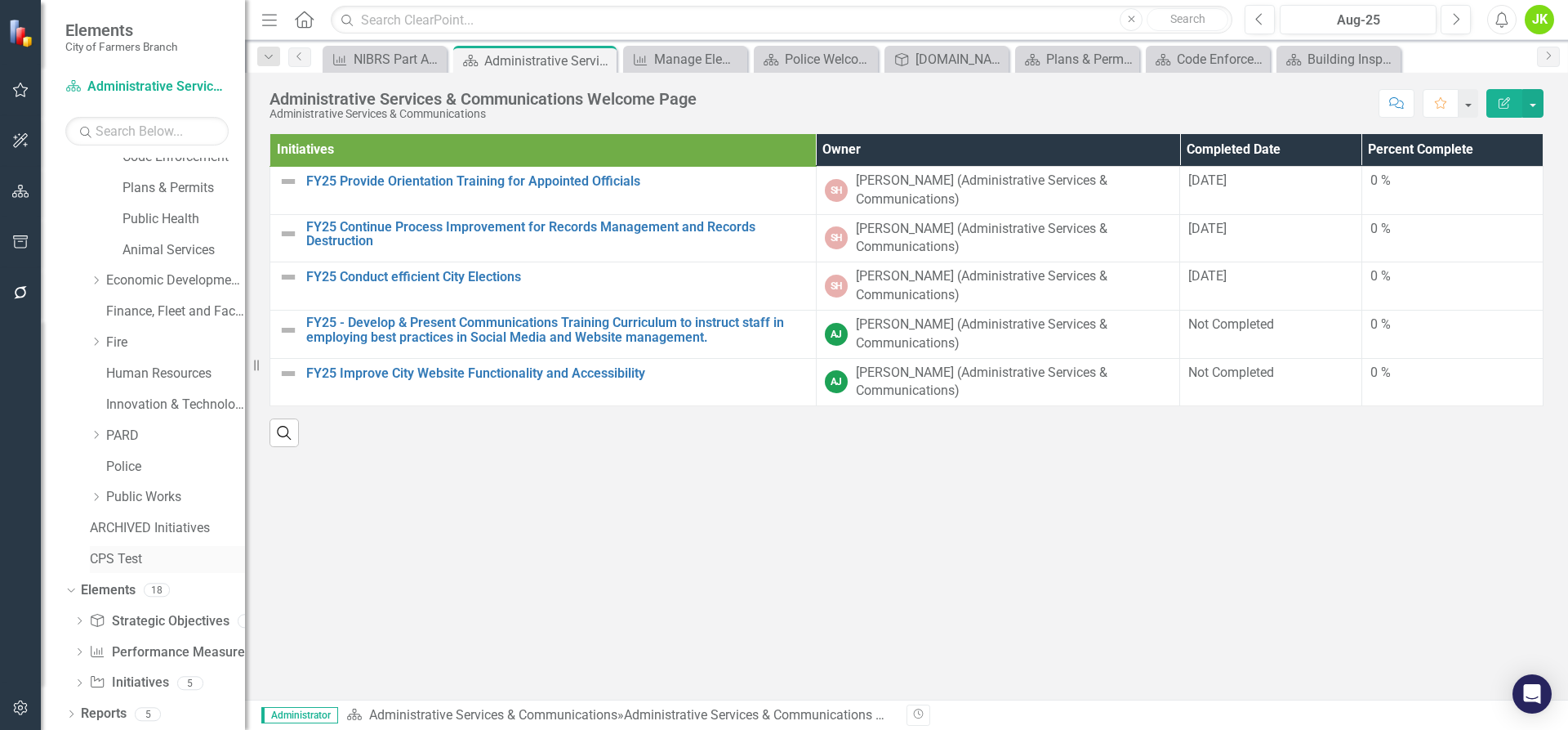
scroll to position [201, 0]
click at [172, 654] on link "Performance Measure Performance Measures" at bounding box center [170, 650] width 162 height 19
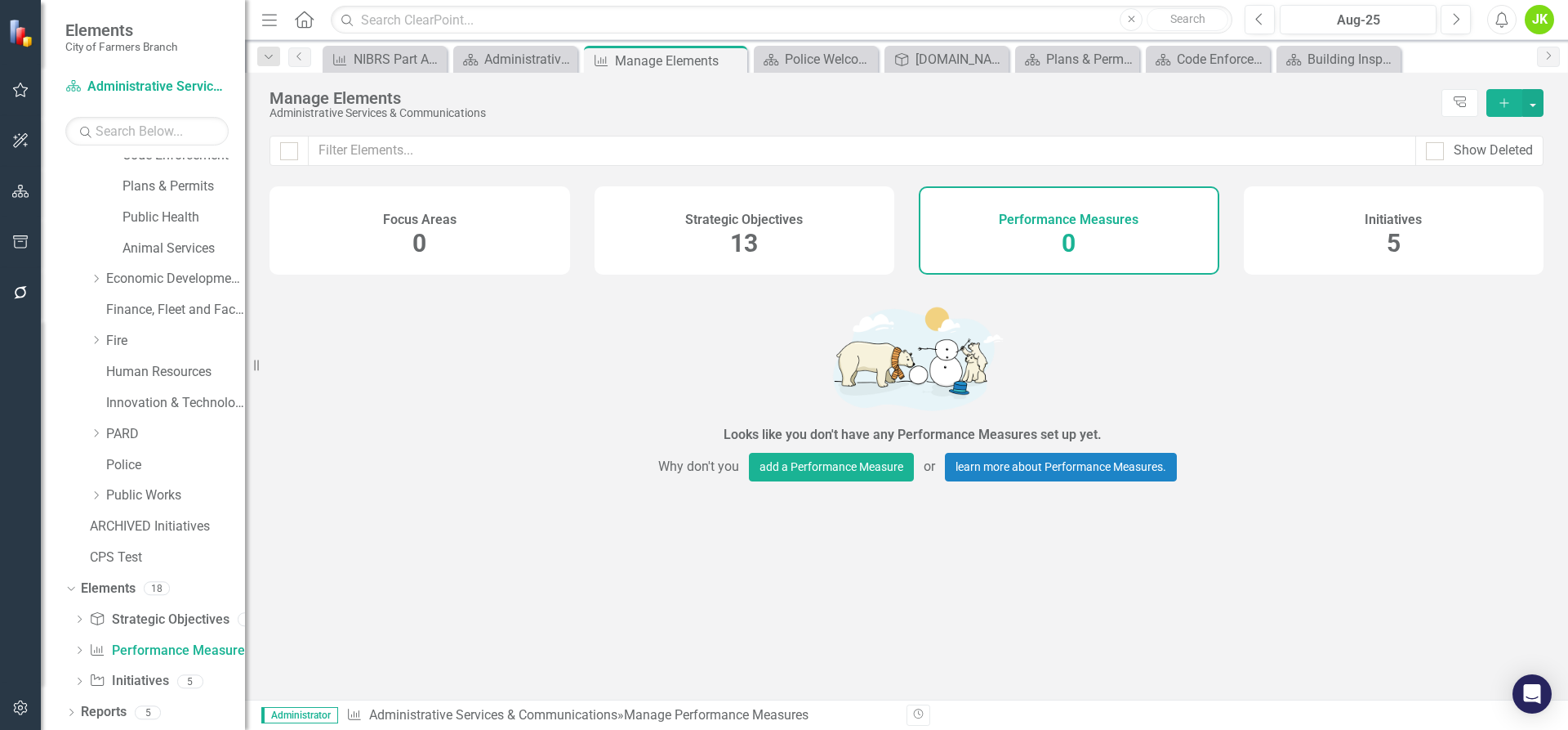
click at [668, 249] on div "Strategic Objectives 13" at bounding box center [744, 230] width 300 height 89
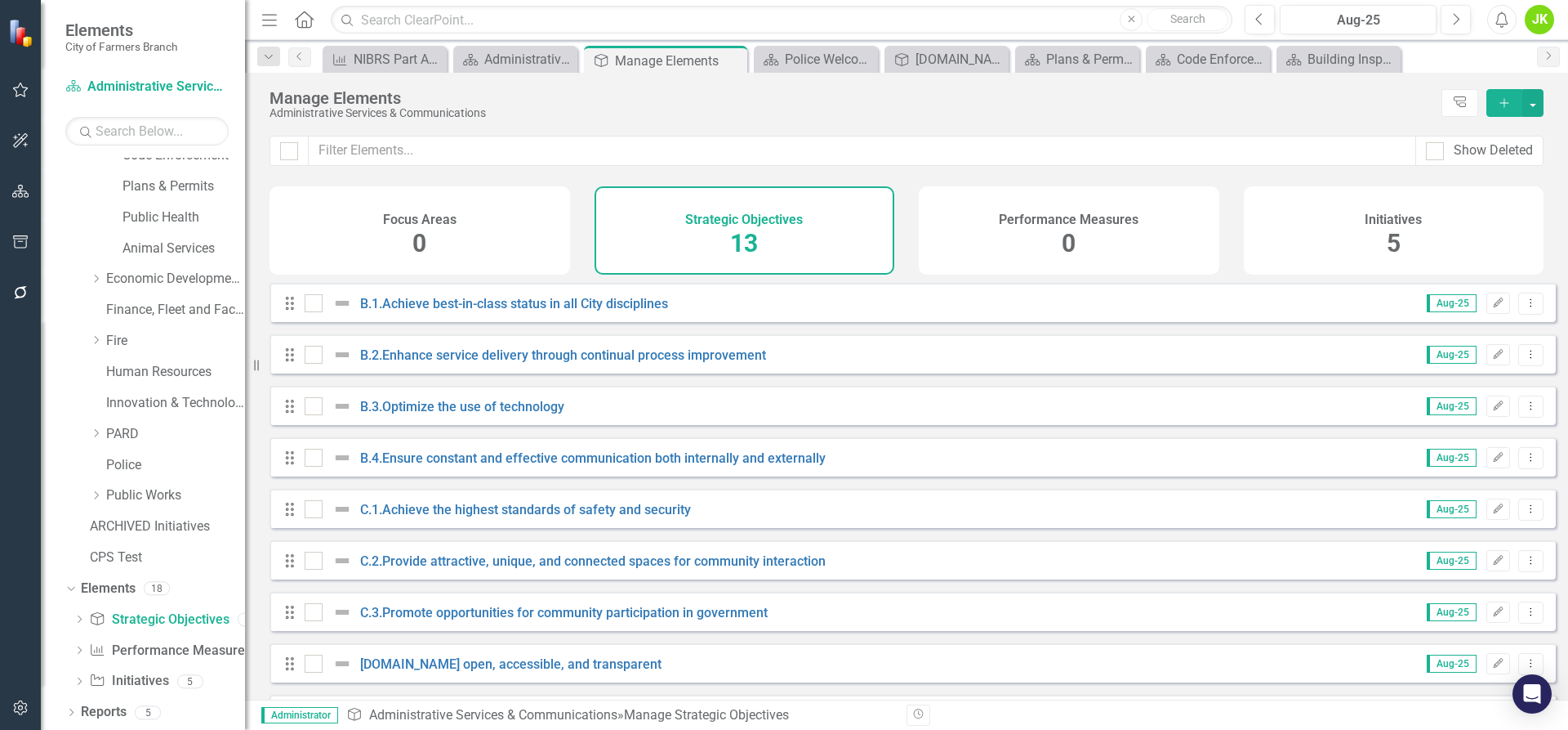
scroll to position [82, 0]
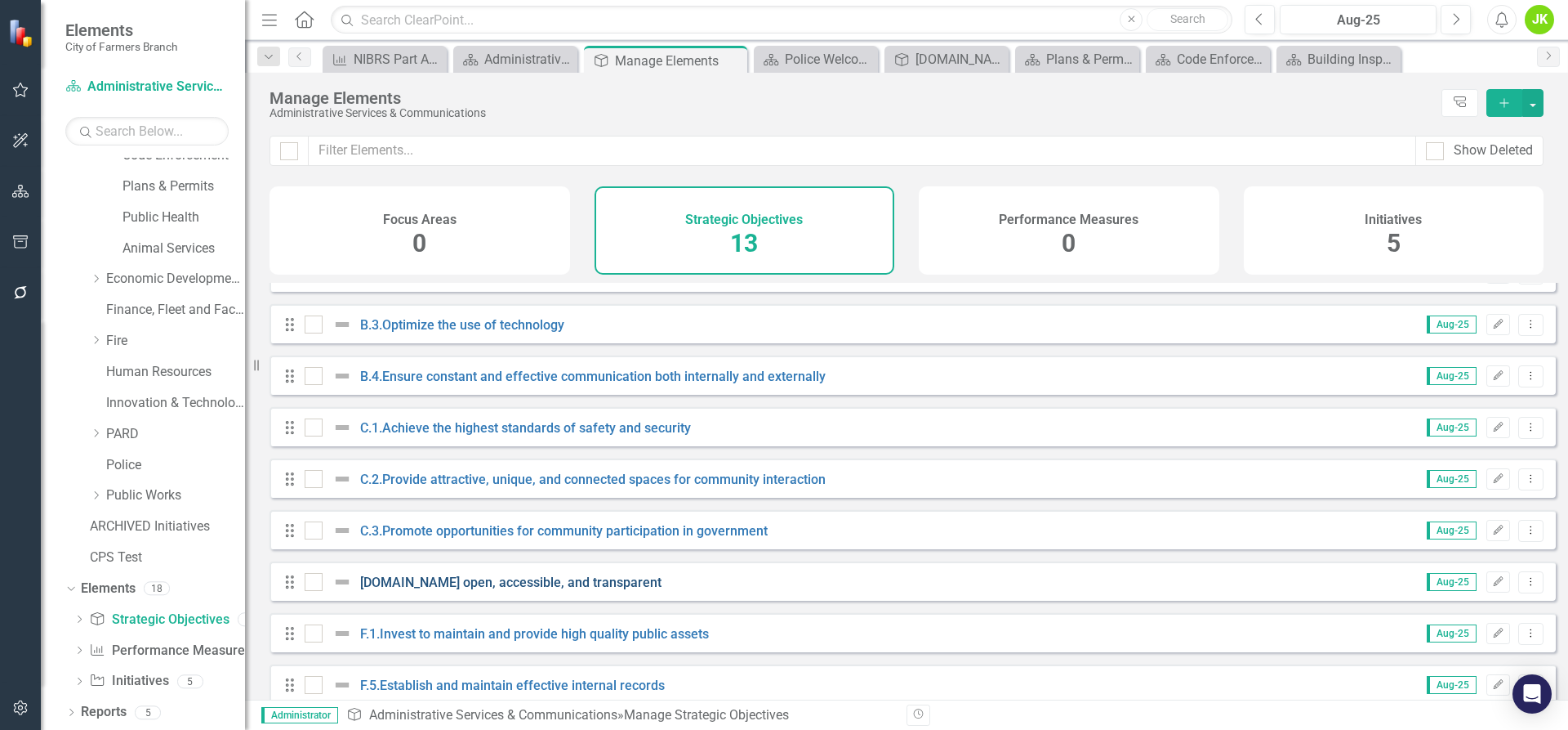
click at [525, 590] on link "[DOMAIN_NAME] open, accessible, and transparent" at bounding box center [511, 582] width 301 height 16
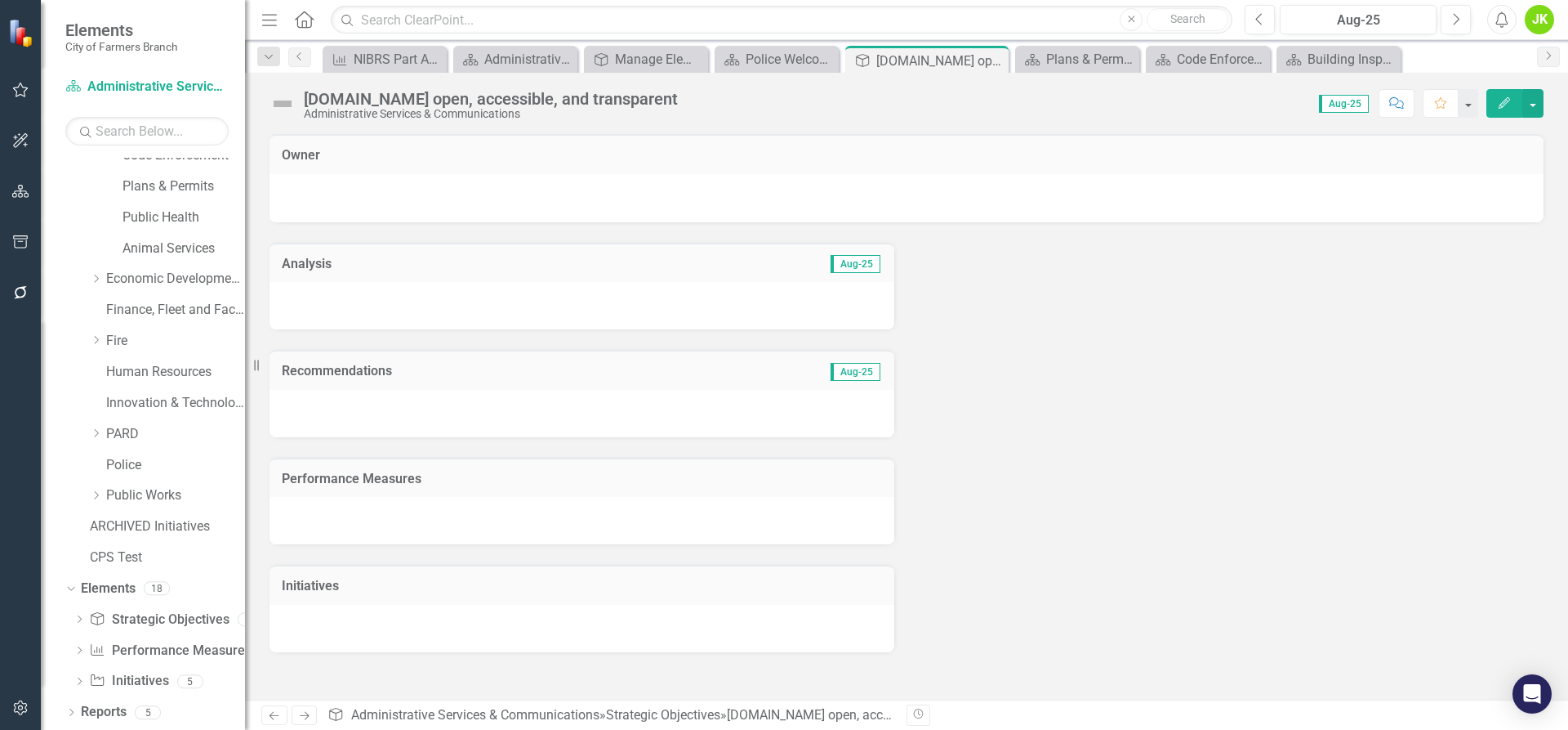
click at [514, 303] on div at bounding box center [582, 305] width 625 height 47
click at [847, 264] on span "Aug-25" at bounding box center [855, 264] width 50 height 18
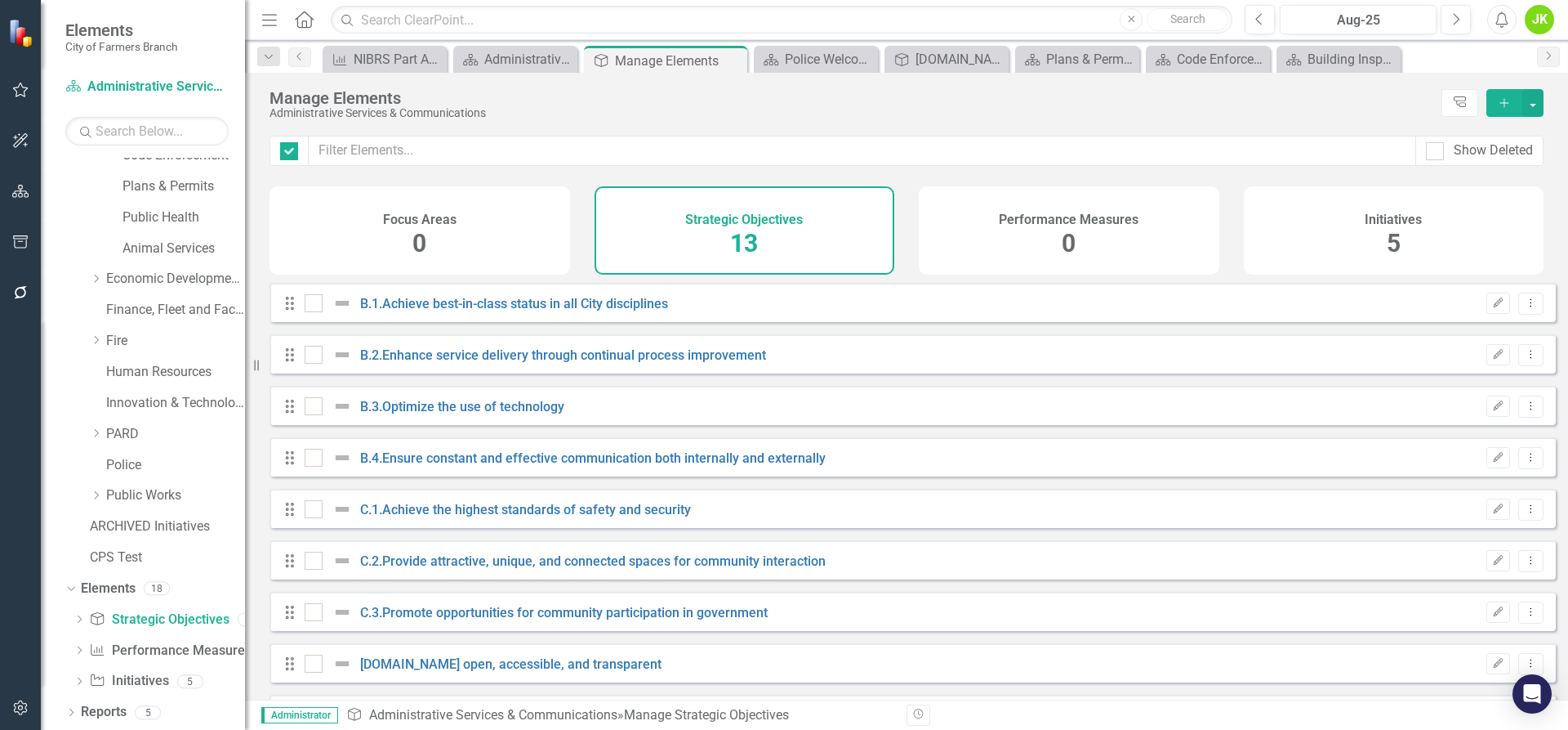
checkbox input "false"
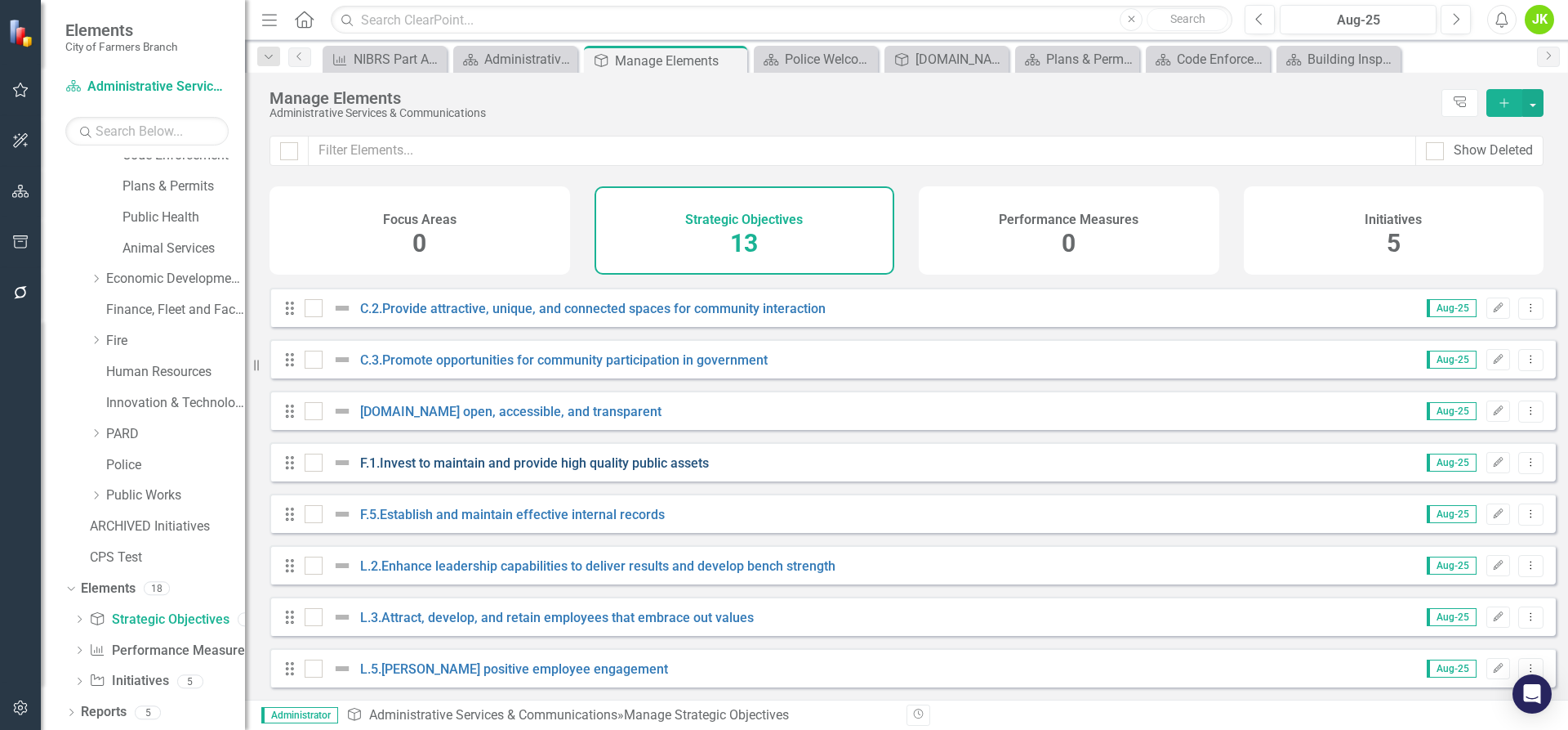
scroll to position [265, 0]
click at [519, 410] on link "[DOMAIN_NAME] open, accessible, and transparent" at bounding box center [511, 412] width 301 height 16
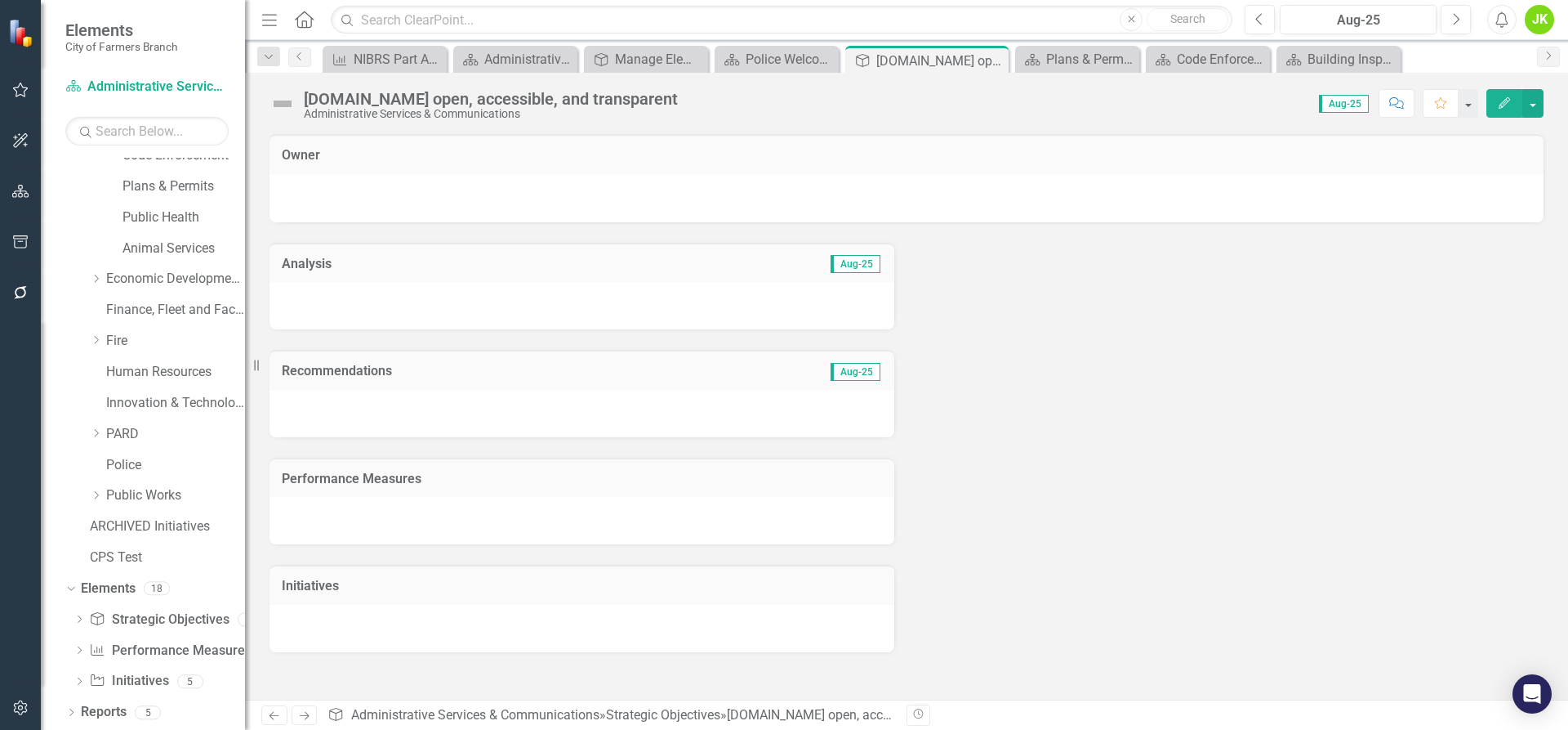
click at [363, 479] on h3 "Performance Measures" at bounding box center [582, 478] width 600 height 15
click at [389, 56] on div "NIBRS Part A Offenses Per 1,000 Residents" at bounding box center [387, 58] width 68 height 20
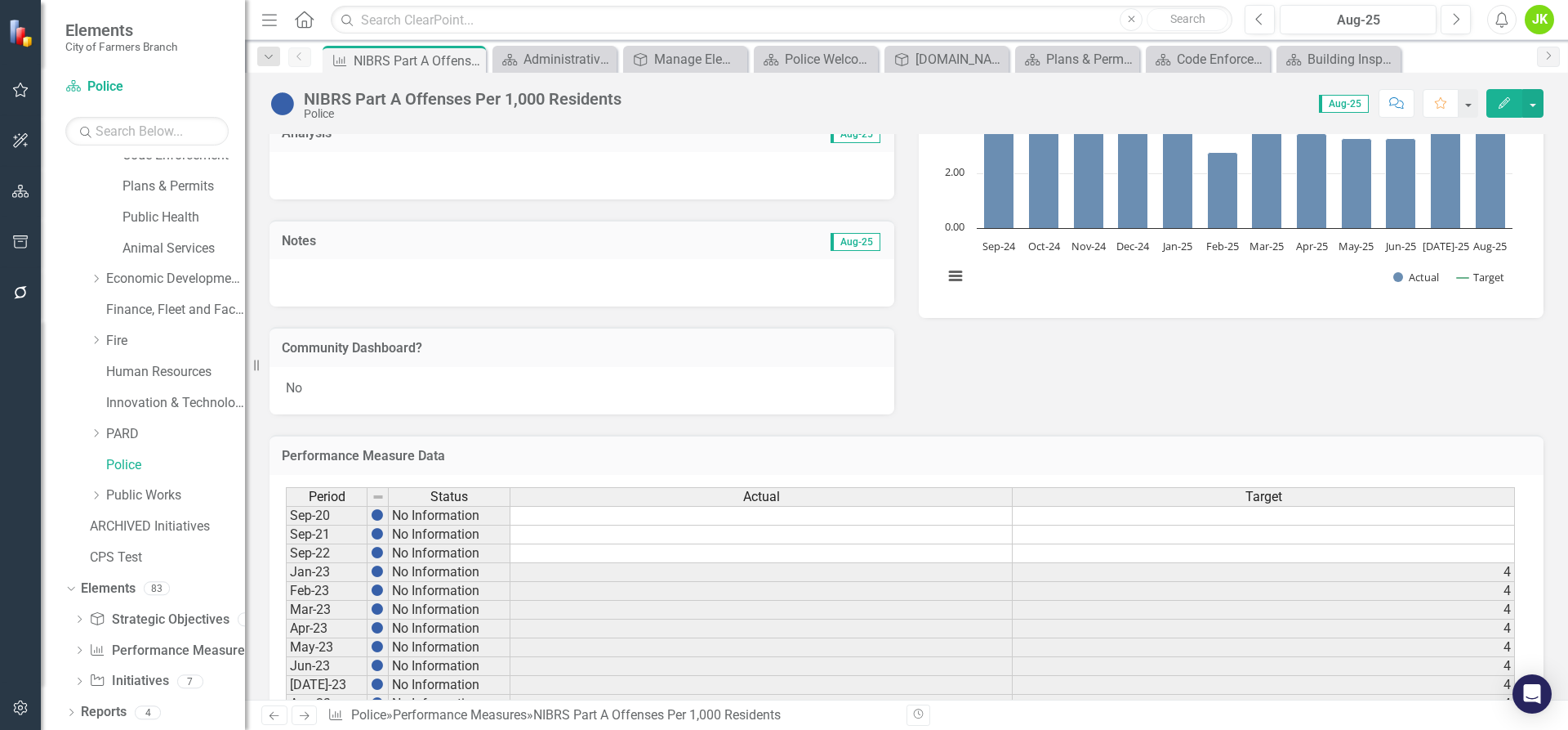
scroll to position [245, 0]
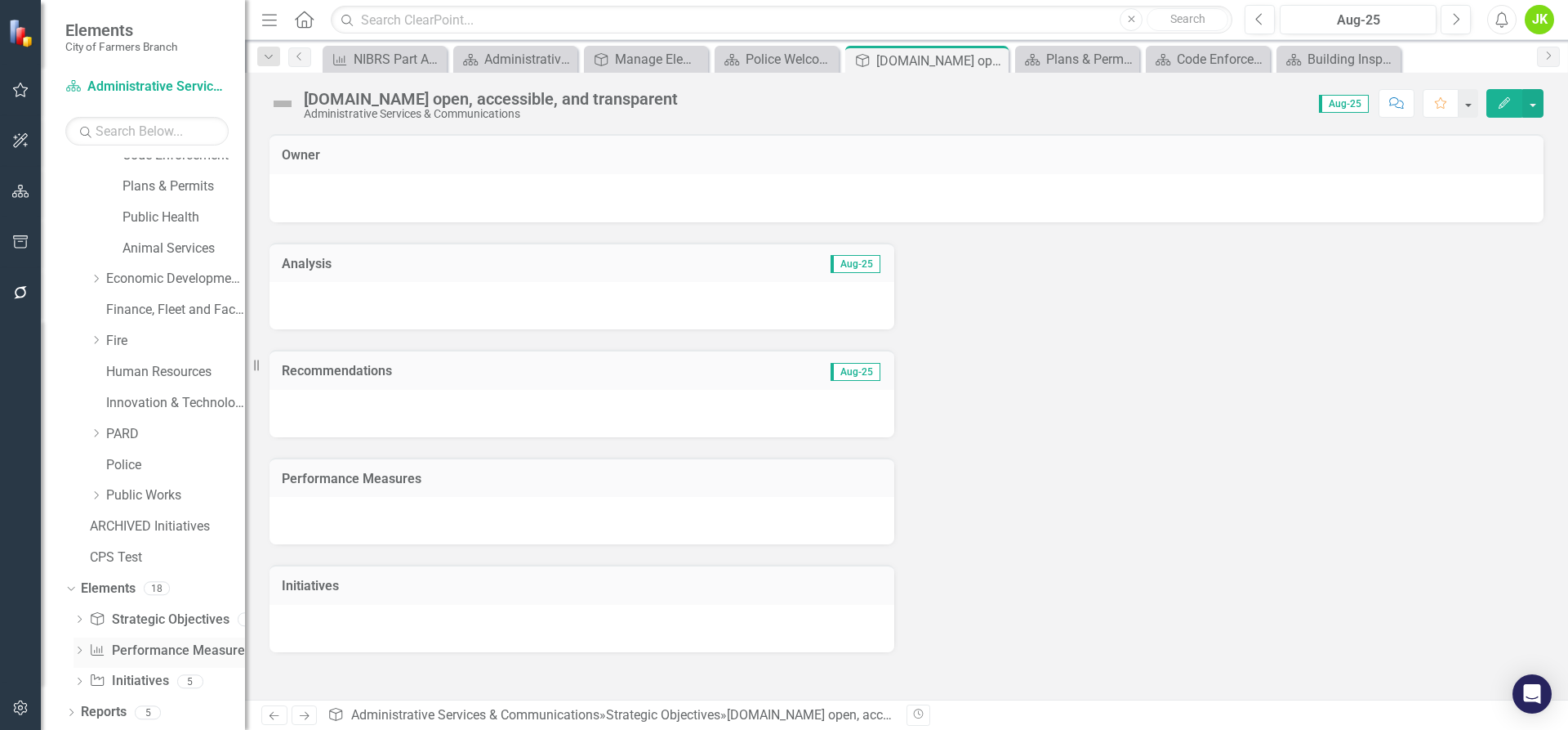
click at [142, 654] on link "Performance Measure Performance Measures" at bounding box center [170, 650] width 162 height 19
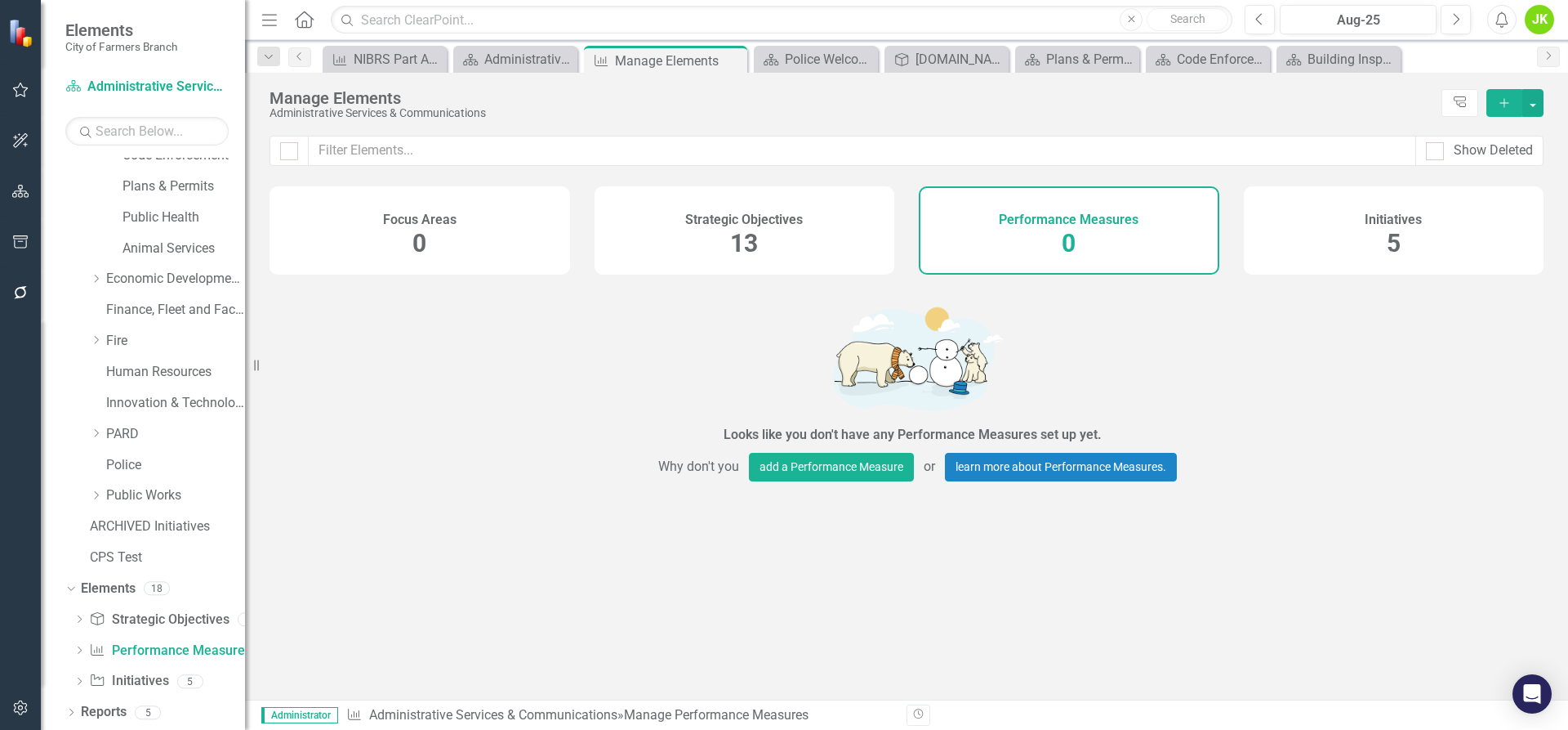
click at [772, 206] on div "Strategic Objectives 13" at bounding box center [744, 230] width 300 height 89
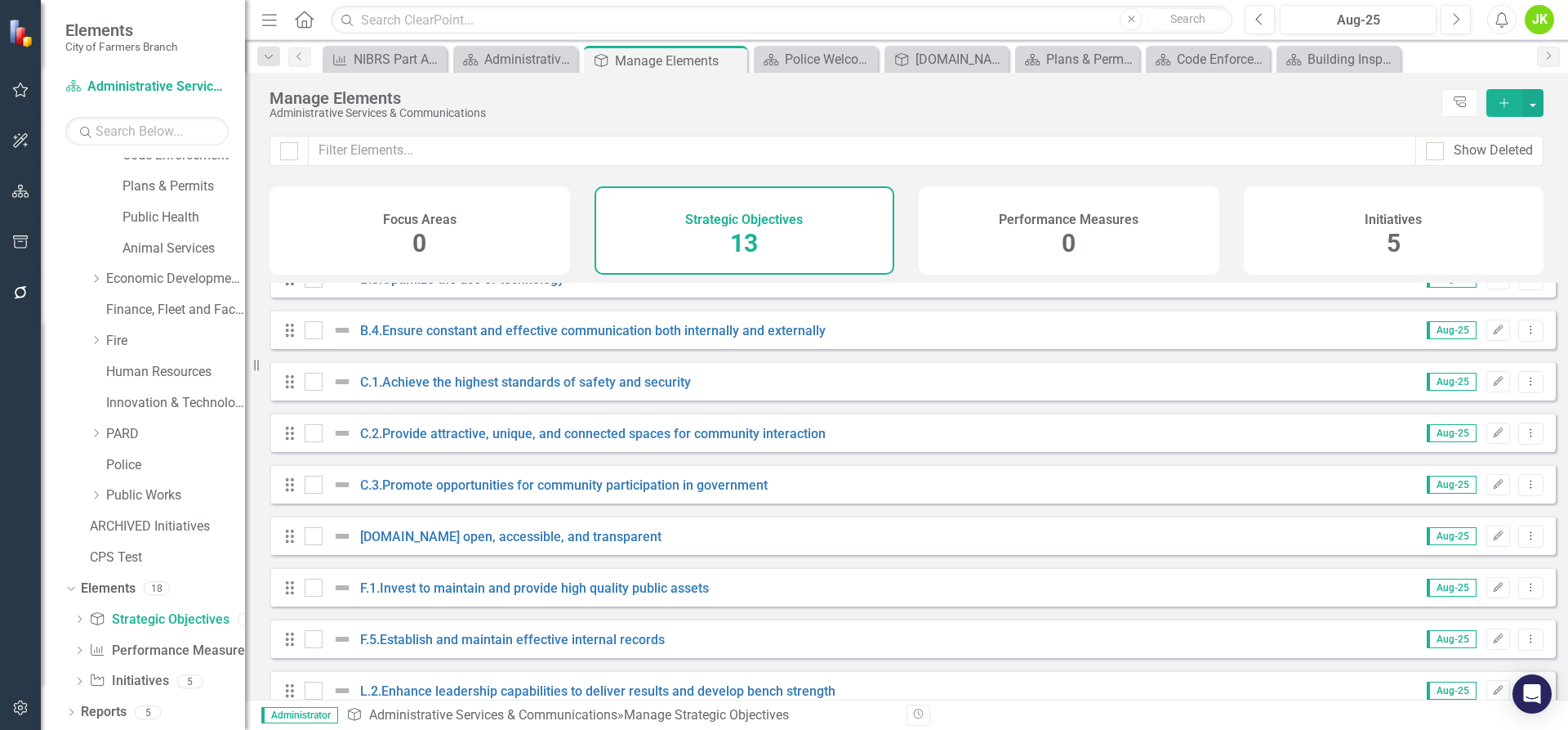
scroll to position [163, 0]
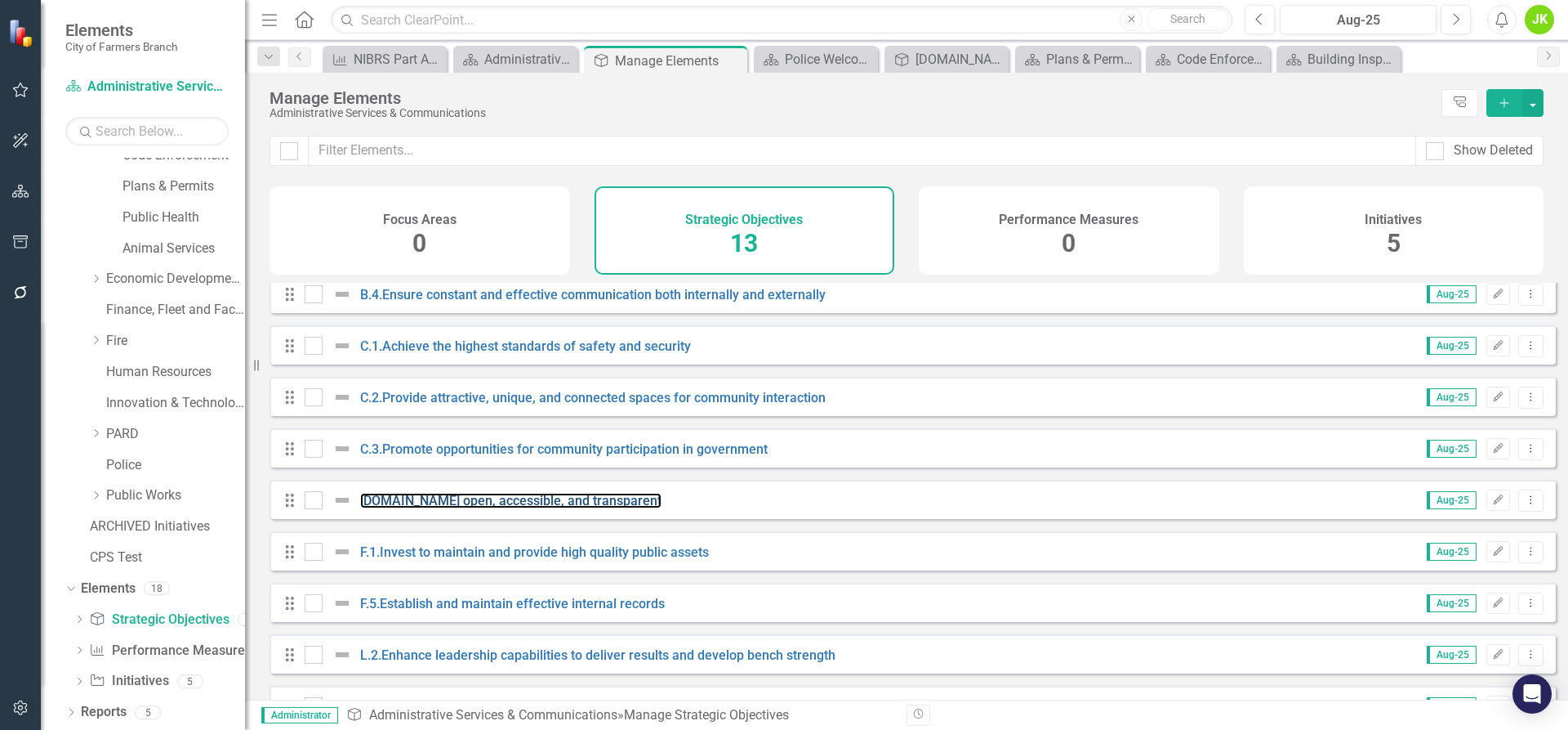
click at [490, 506] on link "[DOMAIN_NAME] open, accessible, and transparent" at bounding box center [511, 501] width 301 height 16
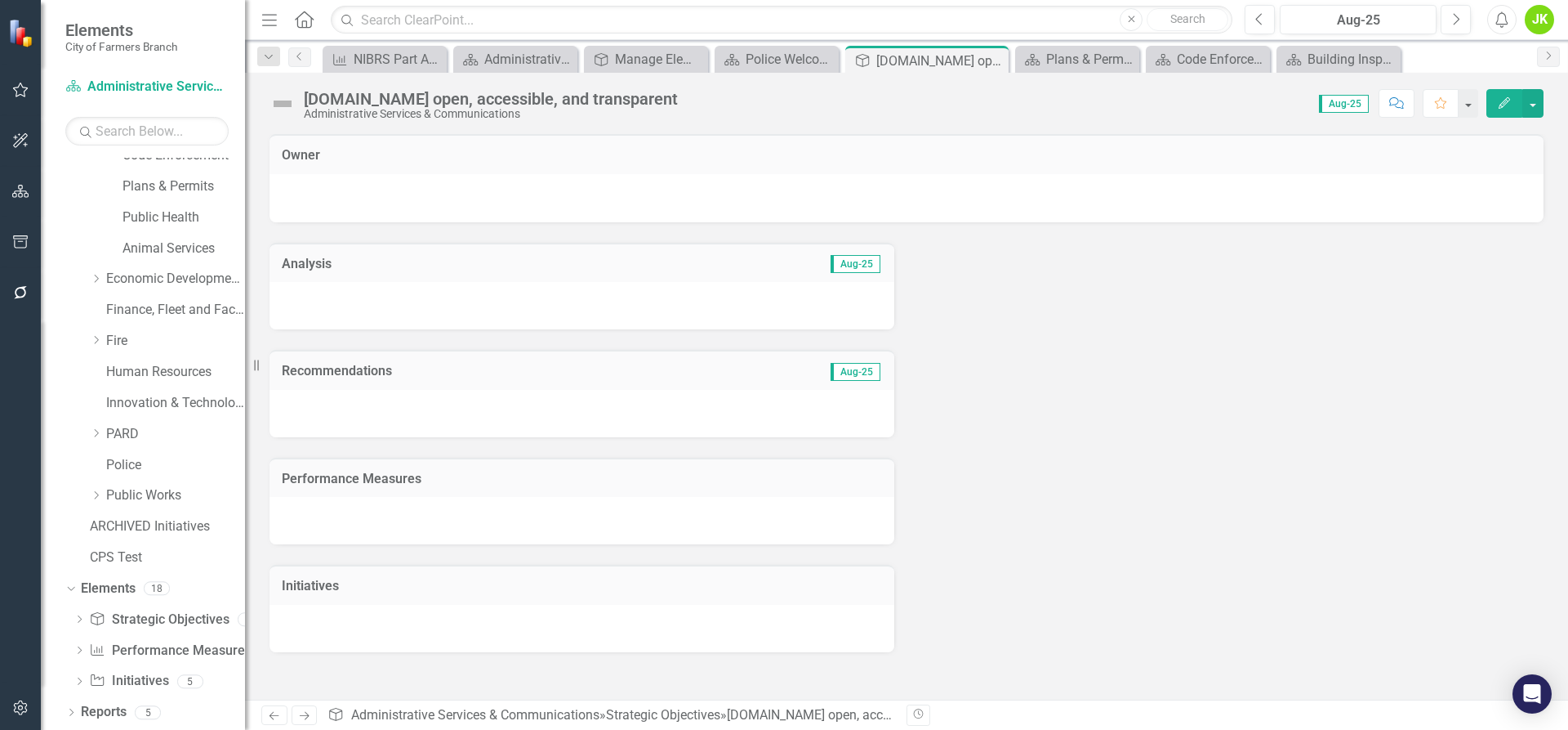
click at [397, 483] on h3 "Performance Measures" at bounding box center [582, 478] width 600 height 15
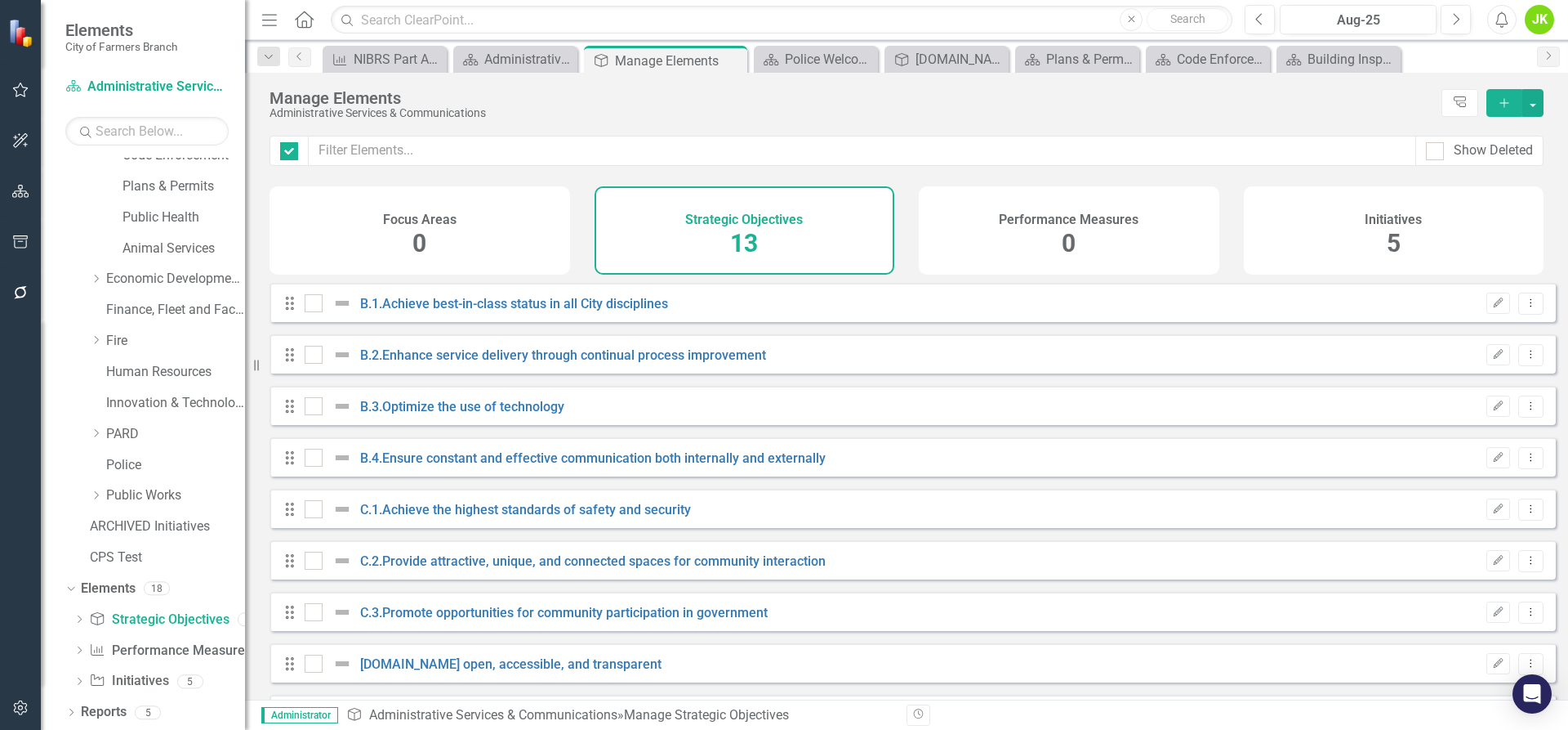
checkbox input "false"
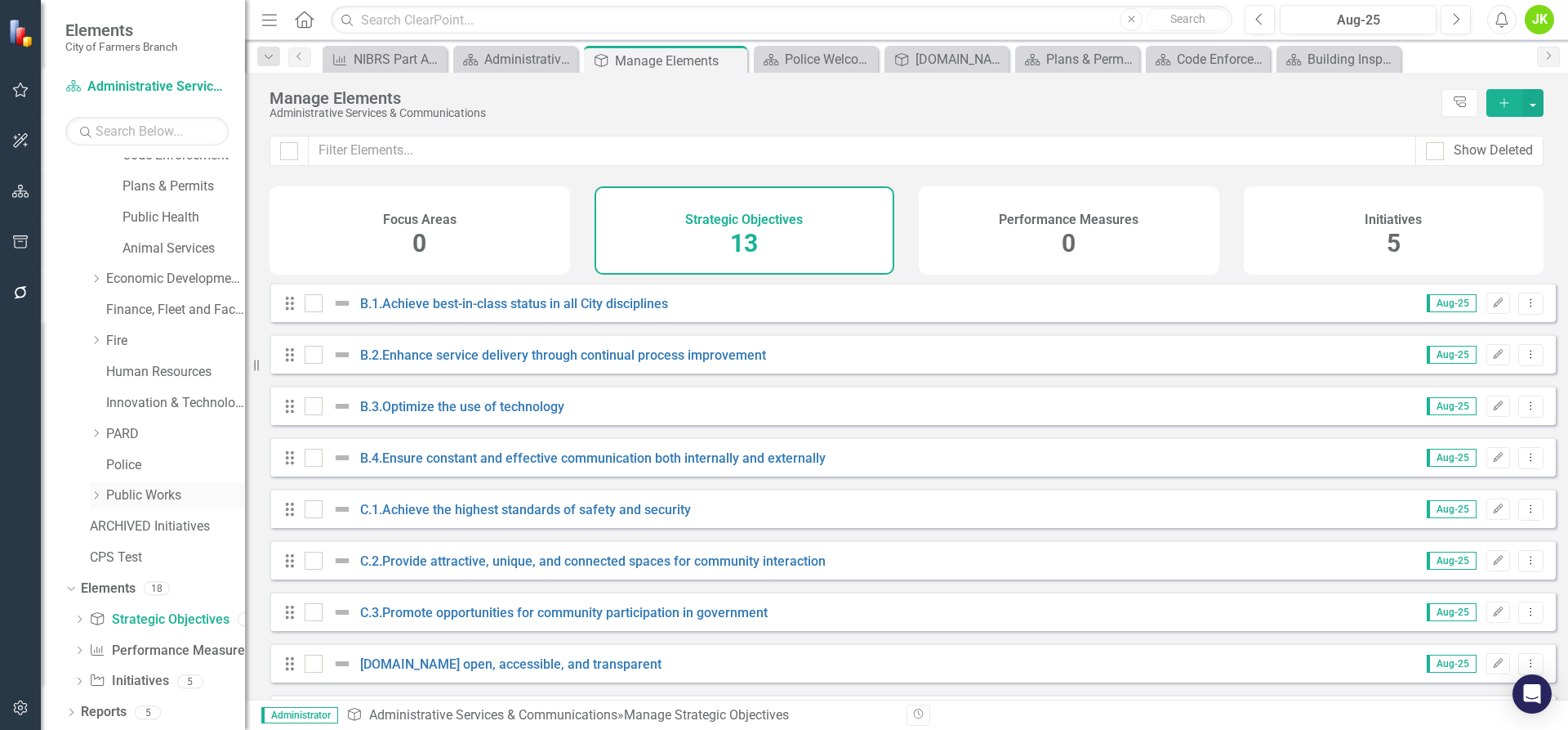
click at [163, 499] on link "Public Works" at bounding box center [175, 495] width 139 height 19
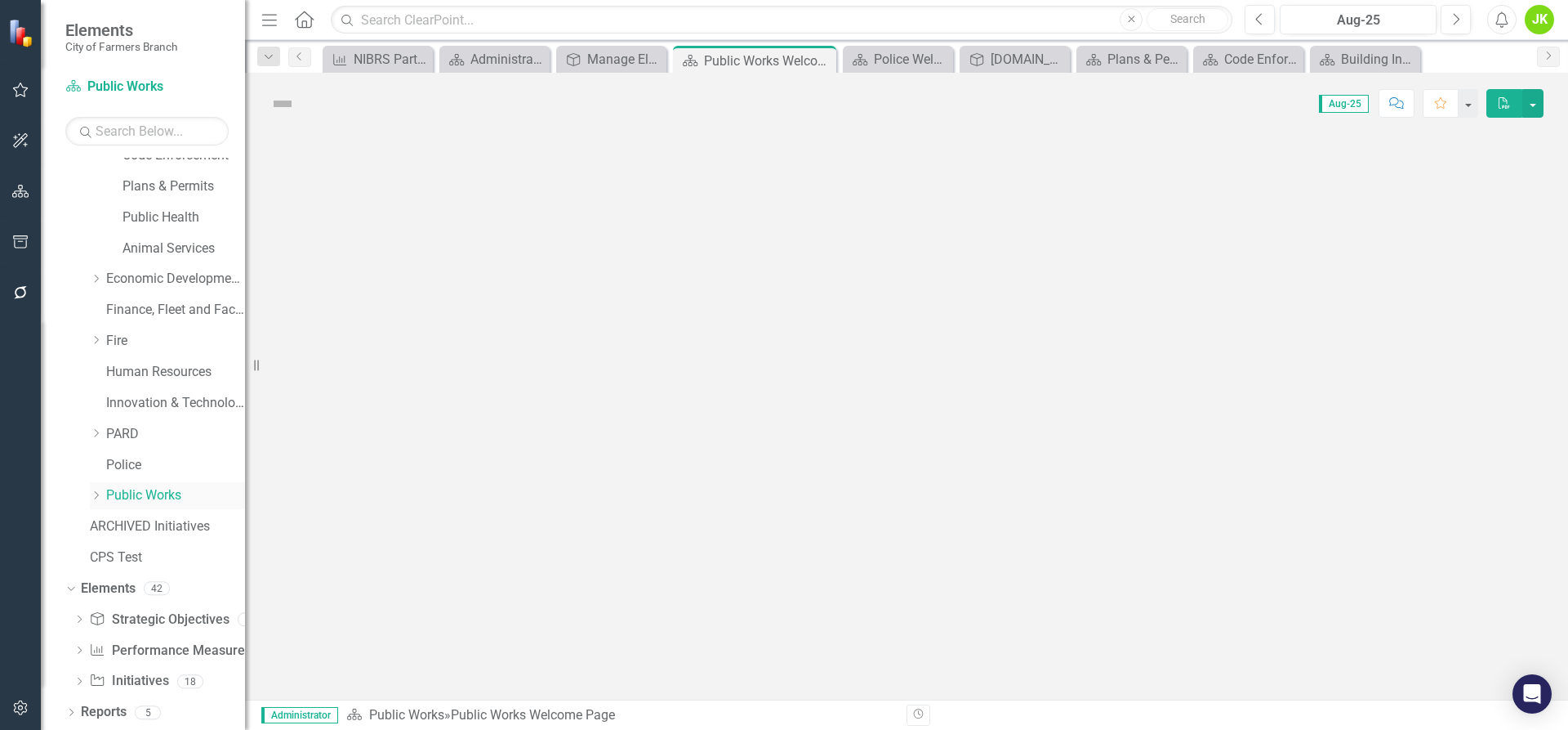
scroll to position [201, 0]
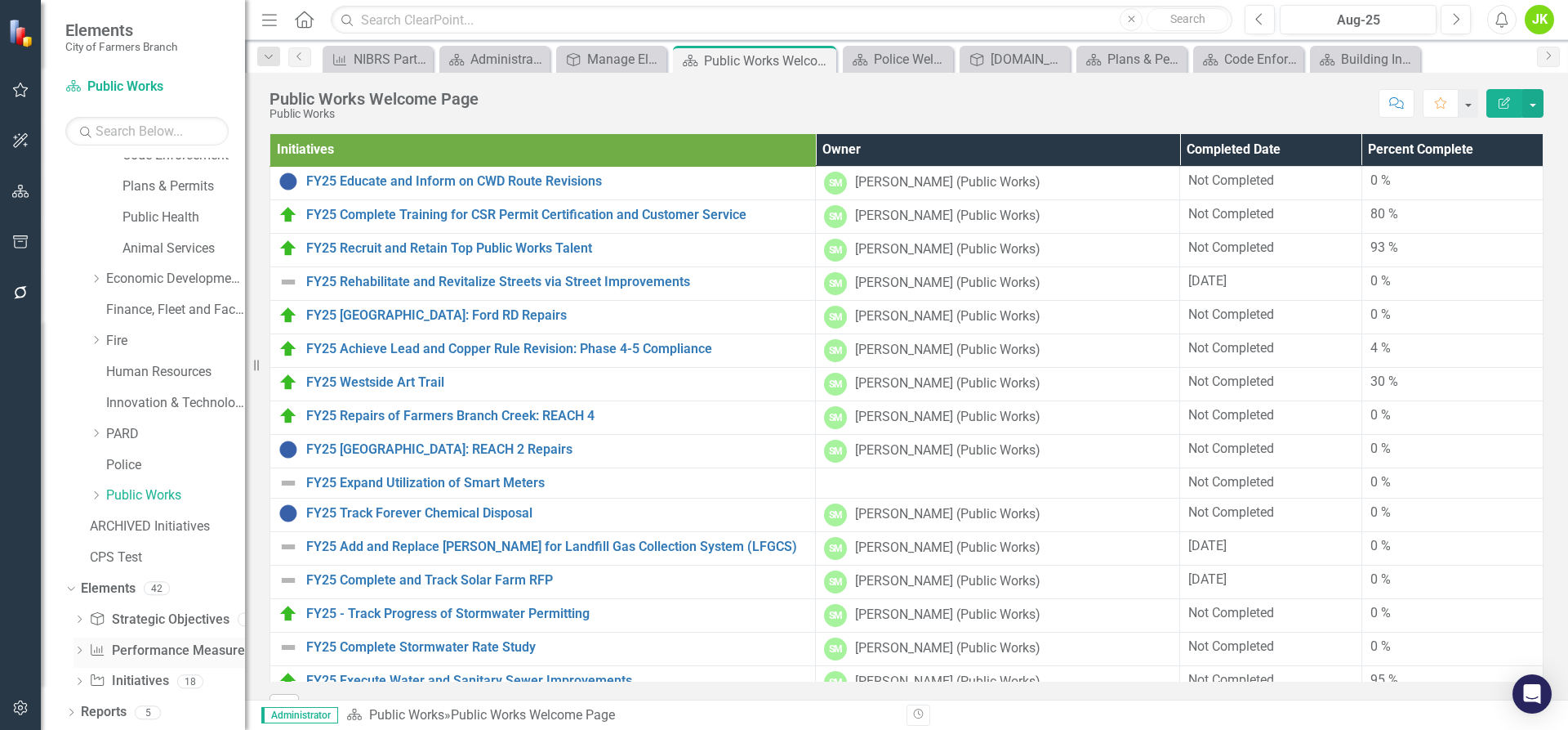
click at [166, 638] on div "Performance Measure Performance Measures" at bounding box center [170, 650] width 162 height 27
click at [166, 648] on link "Performance Measure Performance Measures" at bounding box center [170, 650] width 162 height 19
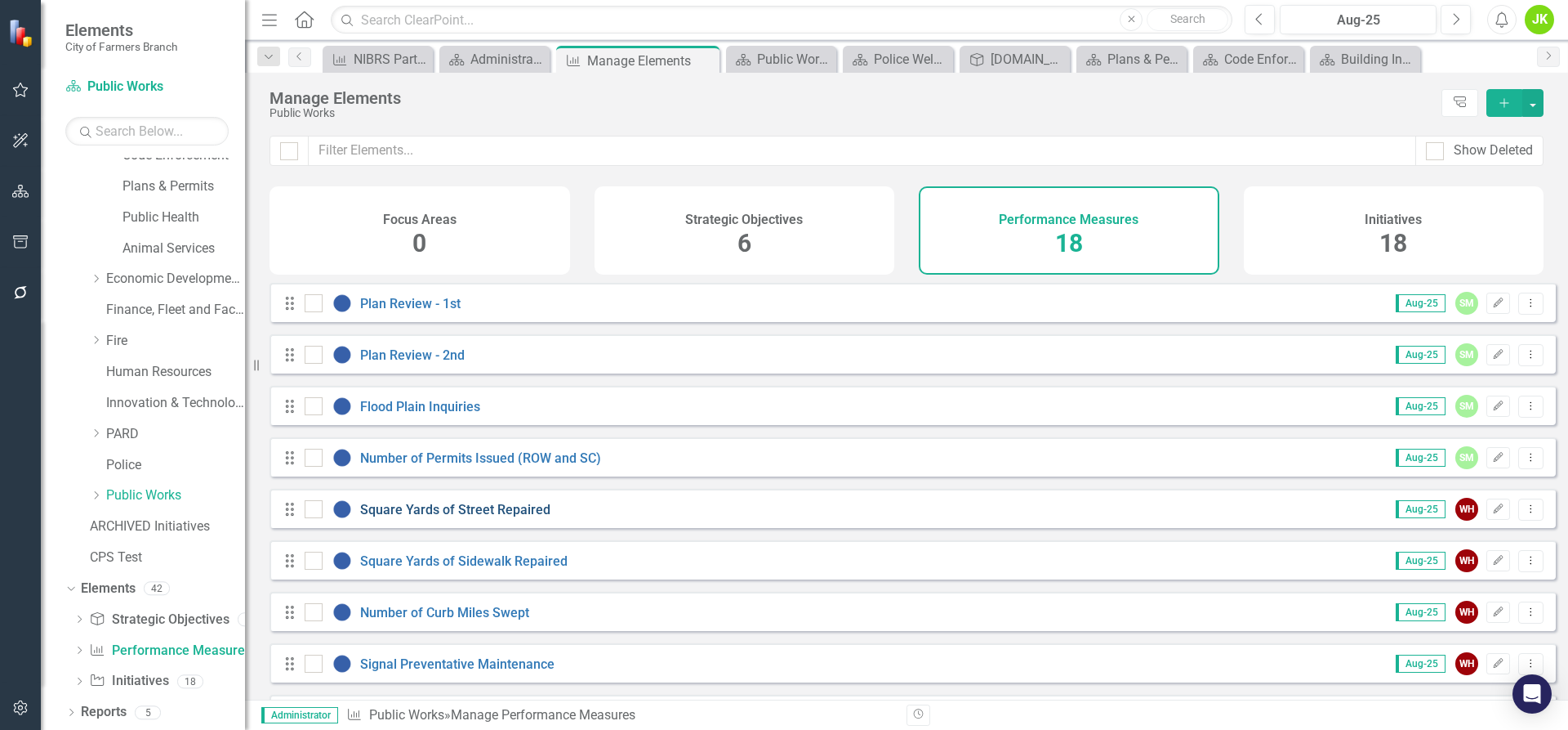
click at [521, 517] on link "Square Yards of Street Repaired" at bounding box center [455, 509] width 190 height 16
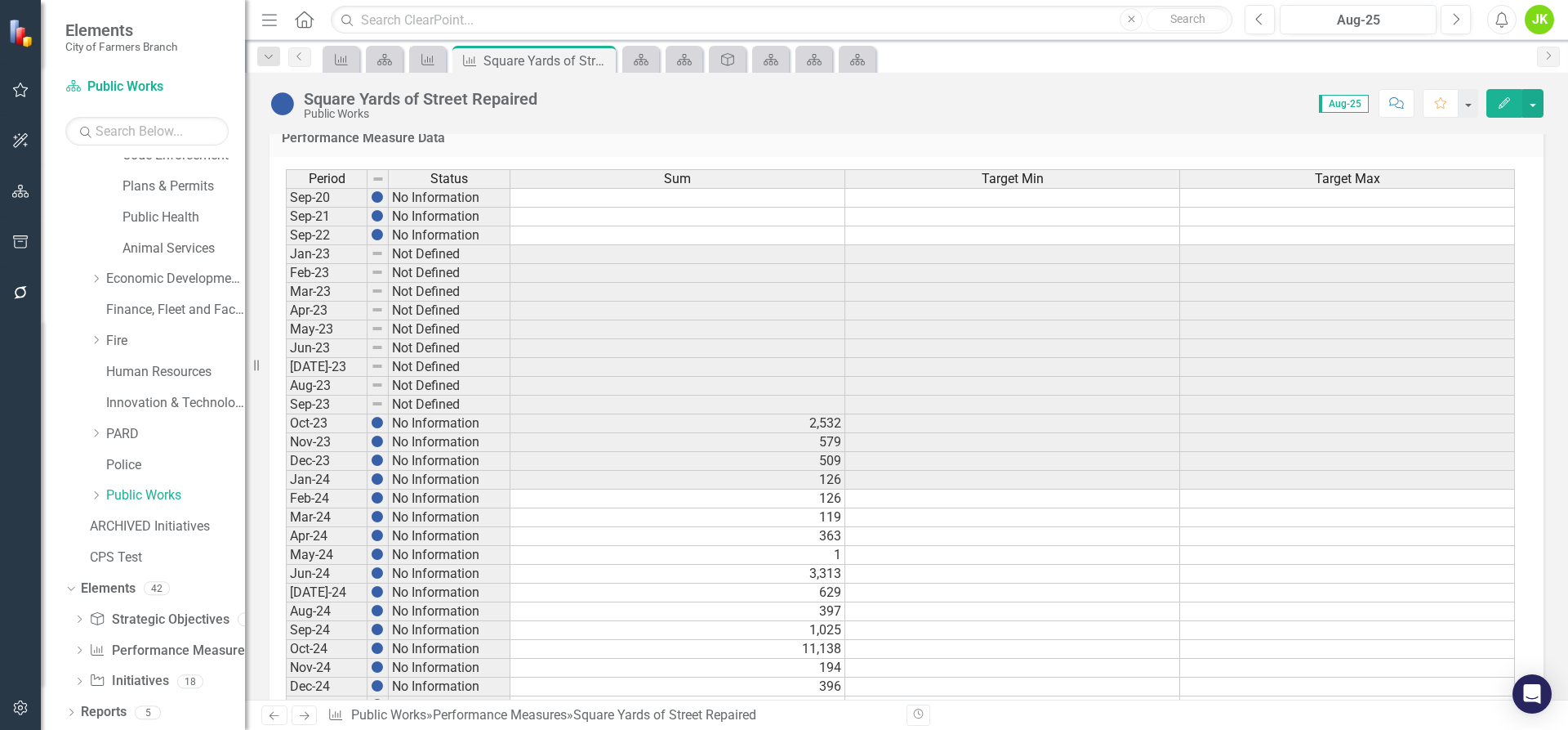
scroll to position [765, 0]
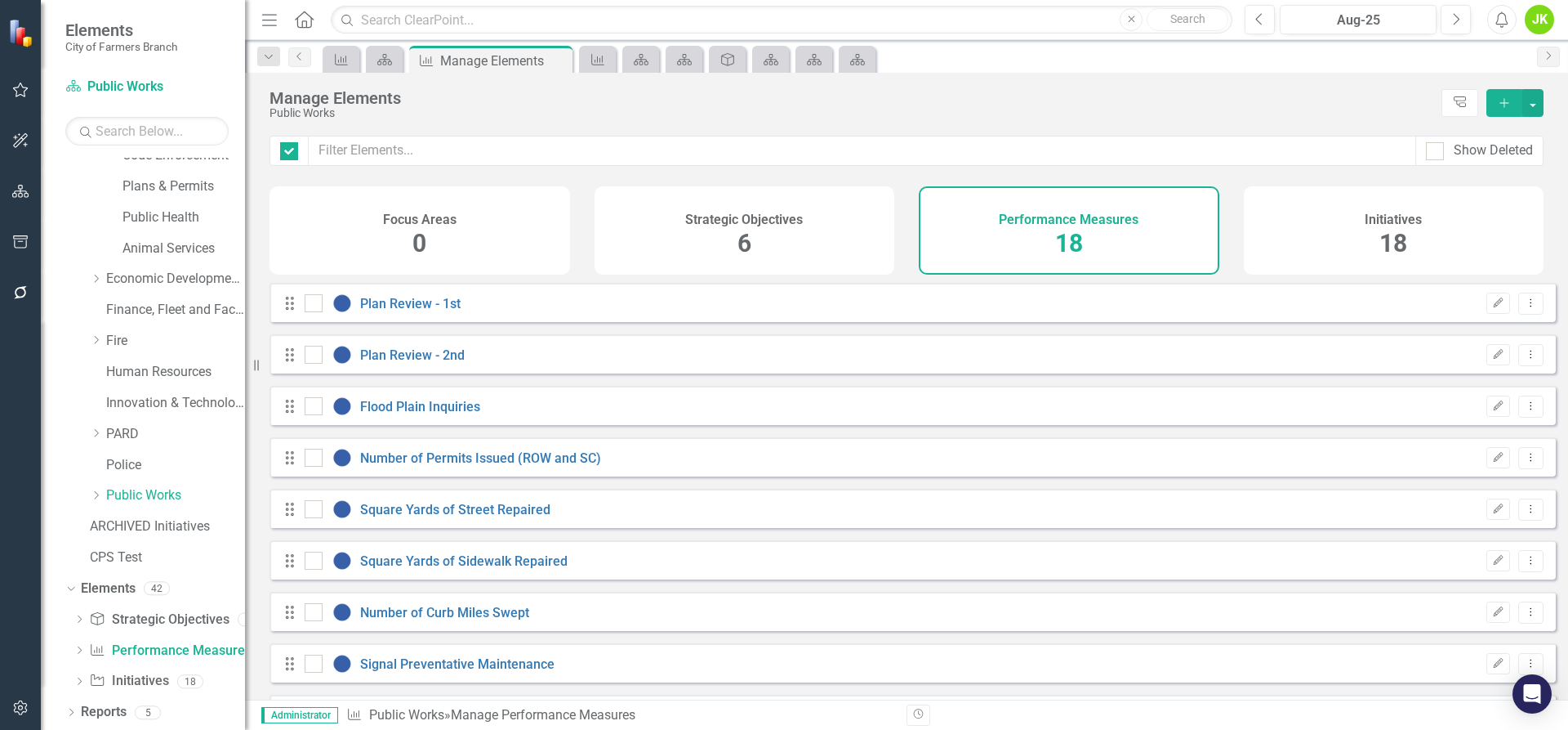
checkbox input "false"
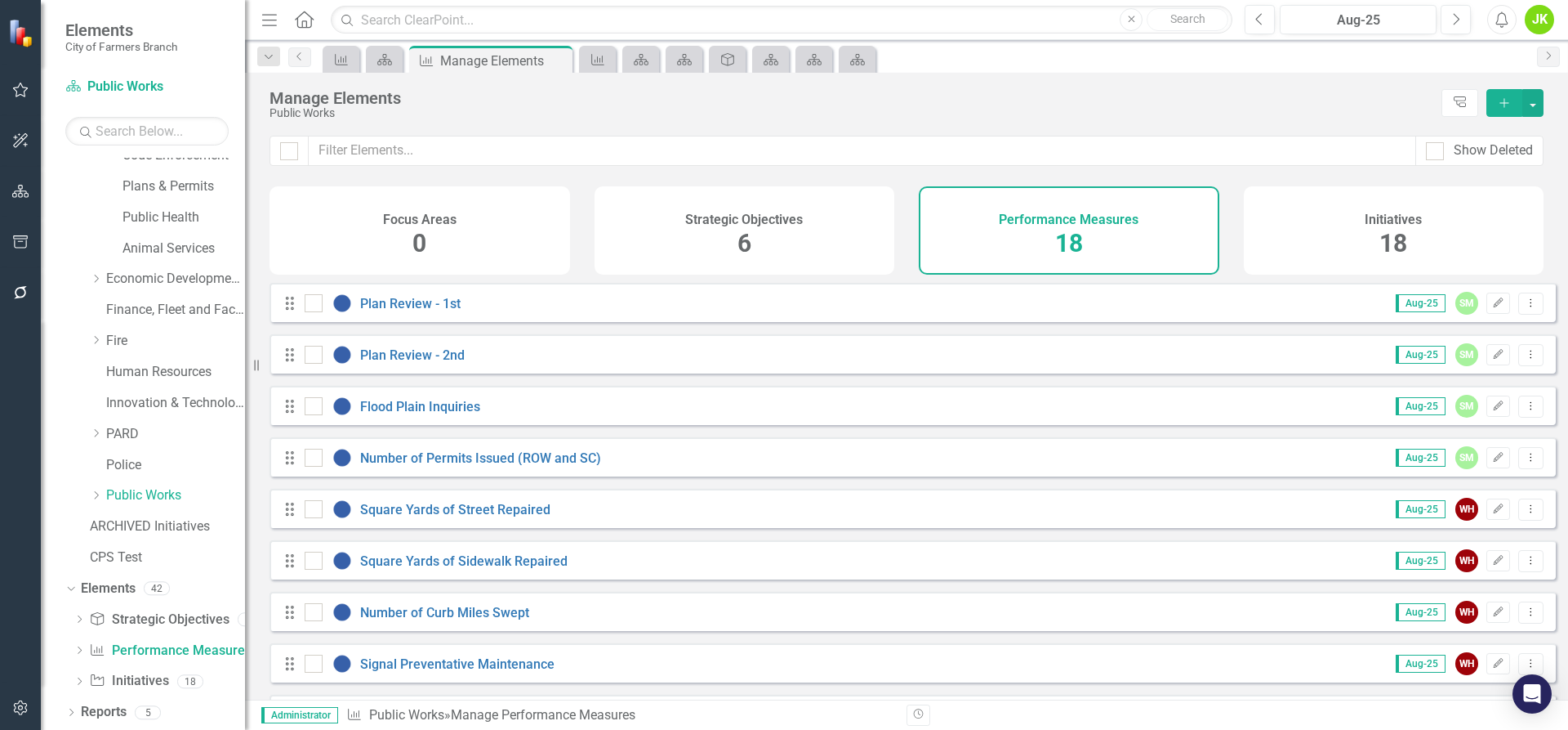
click at [731, 240] on div "Strategic Objectives 6" at bounding box center [744, 230] width 300 height 89
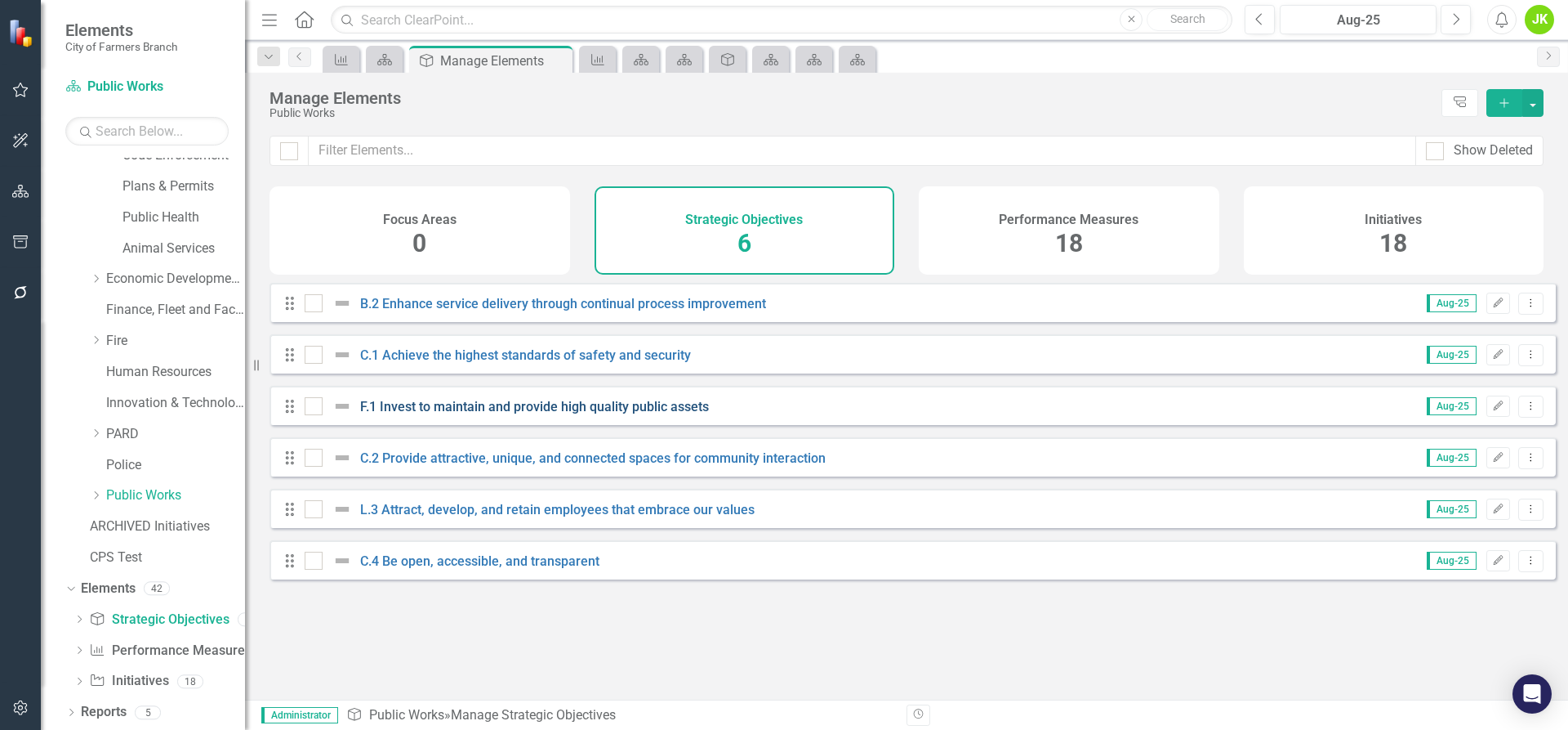
click at [594, 415] on link "F.1 Invest to maintain and provide high quality public assets" at bounding box center [535, 407] width 349 height 16
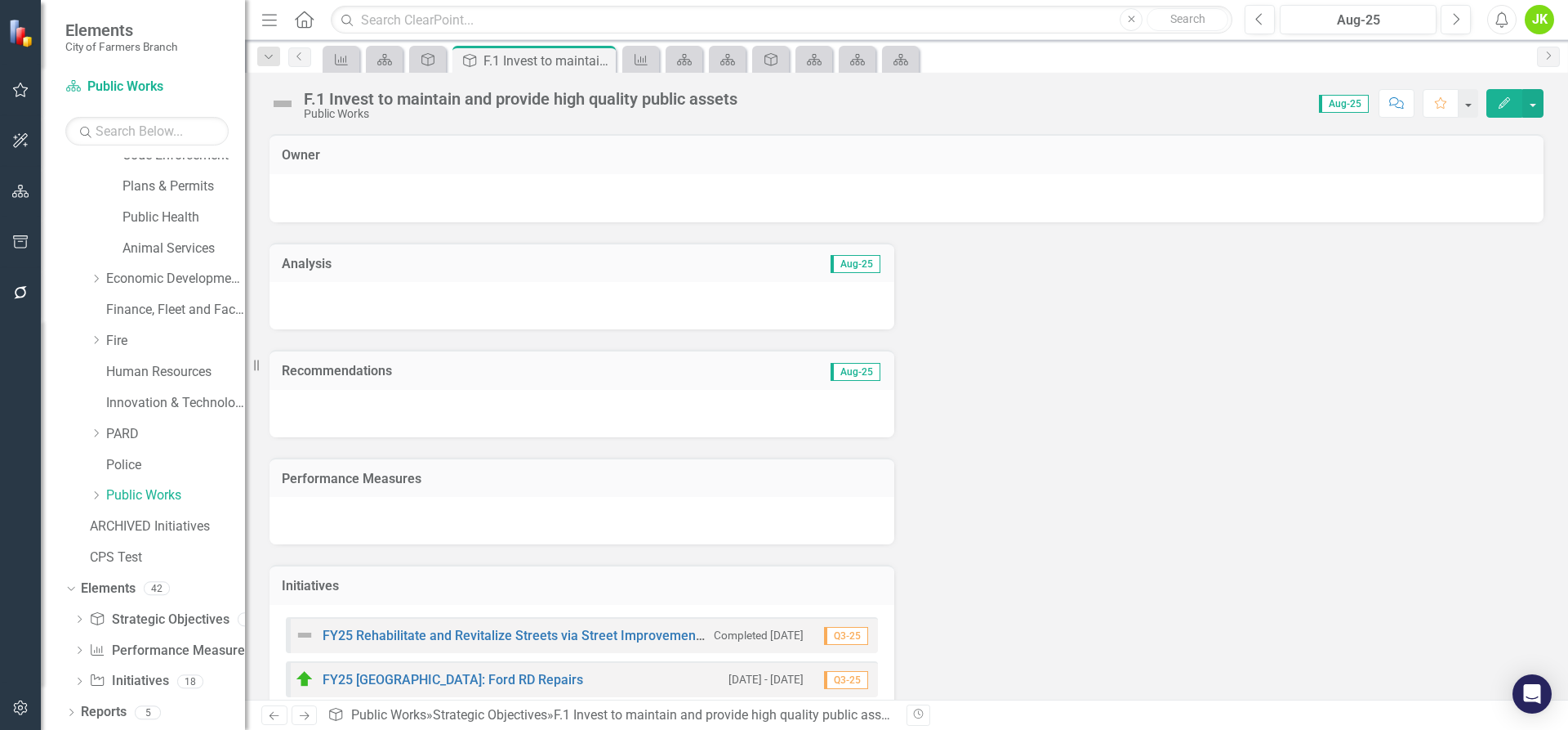
scroll to position [127, 0]
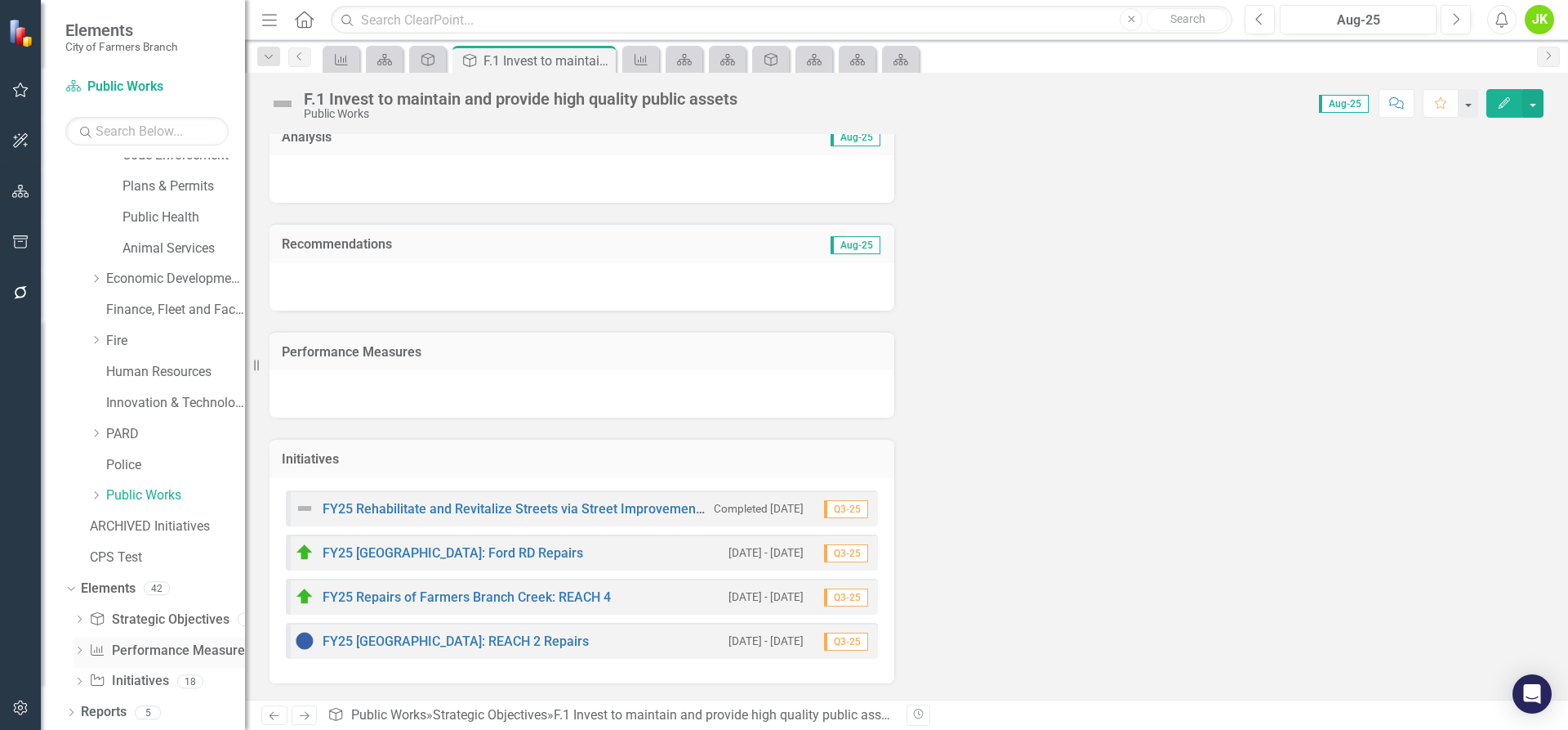
click at [150, 648] on link "Performance Measure Performance Measures" at bounding box center [170, 650] width 162 height 19
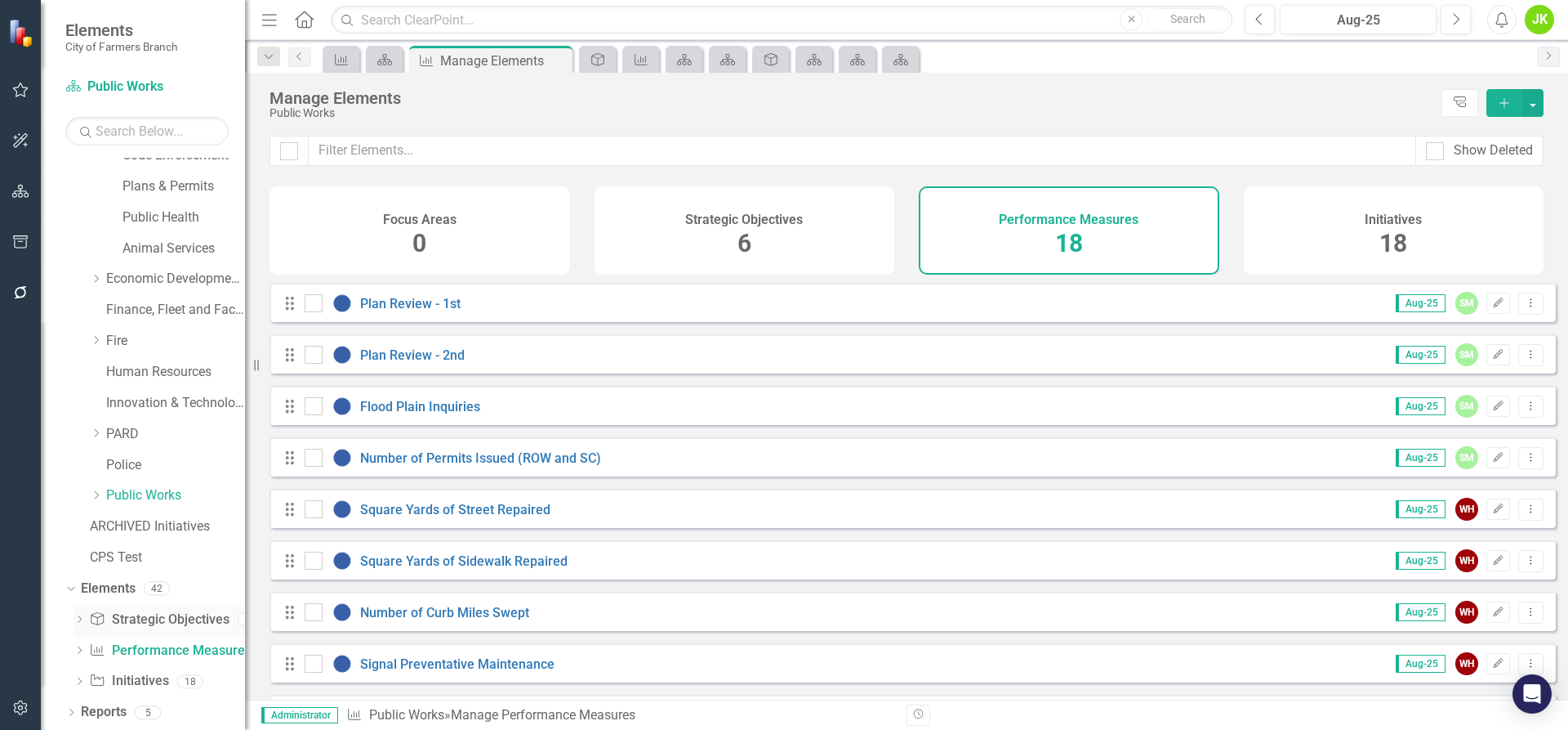
click at [176, 620] on link "Strategic Objective Strategic Objectives" at bounding box center [159, 619] width 140 height 19
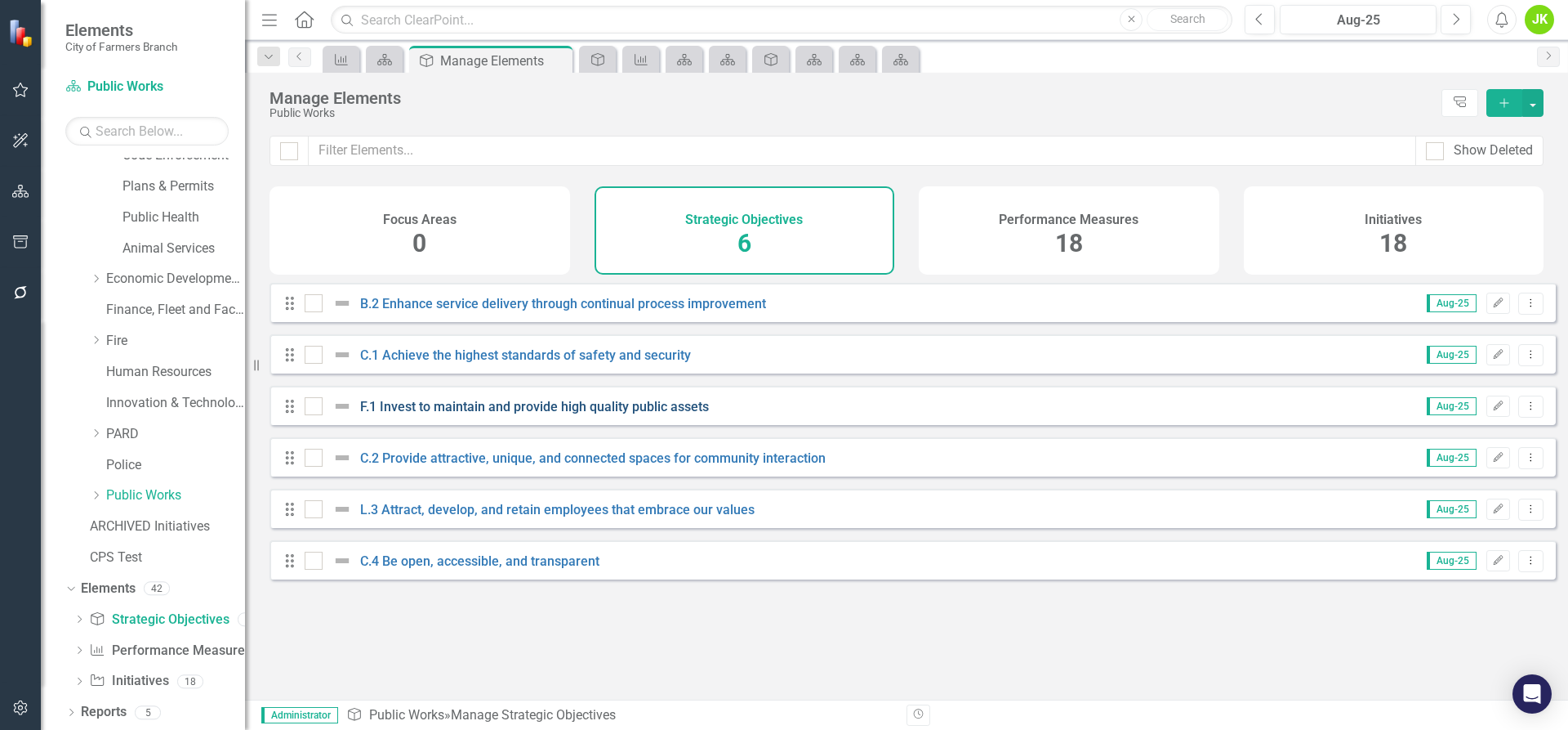
click at [473, 415] on link "F.1 Invest to maintain and provide high quality public assets" at bounding box center [535, 407] width 349 height 16
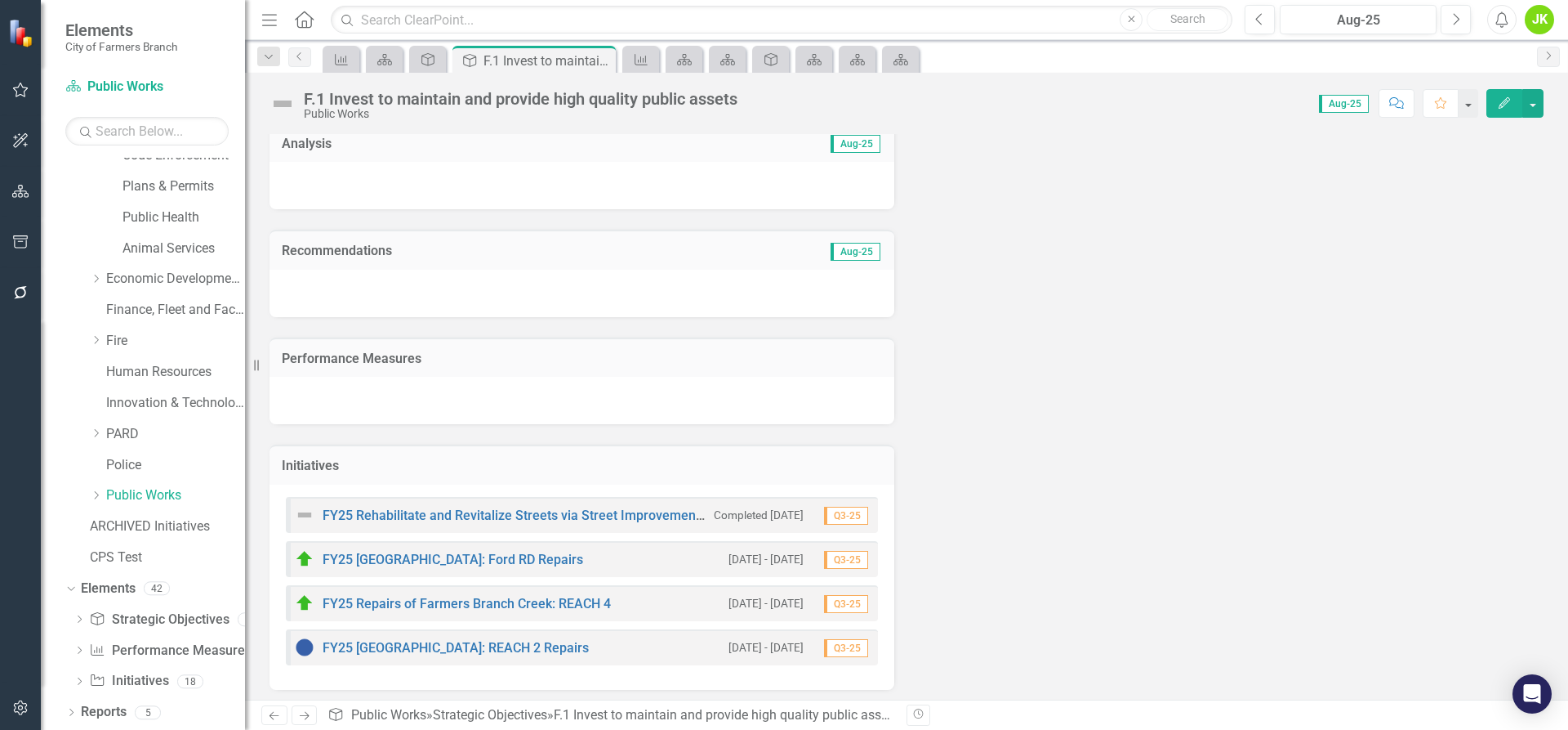
scroll to position [127, 0]
